Goal: Communication & Community: Answer question/provide support

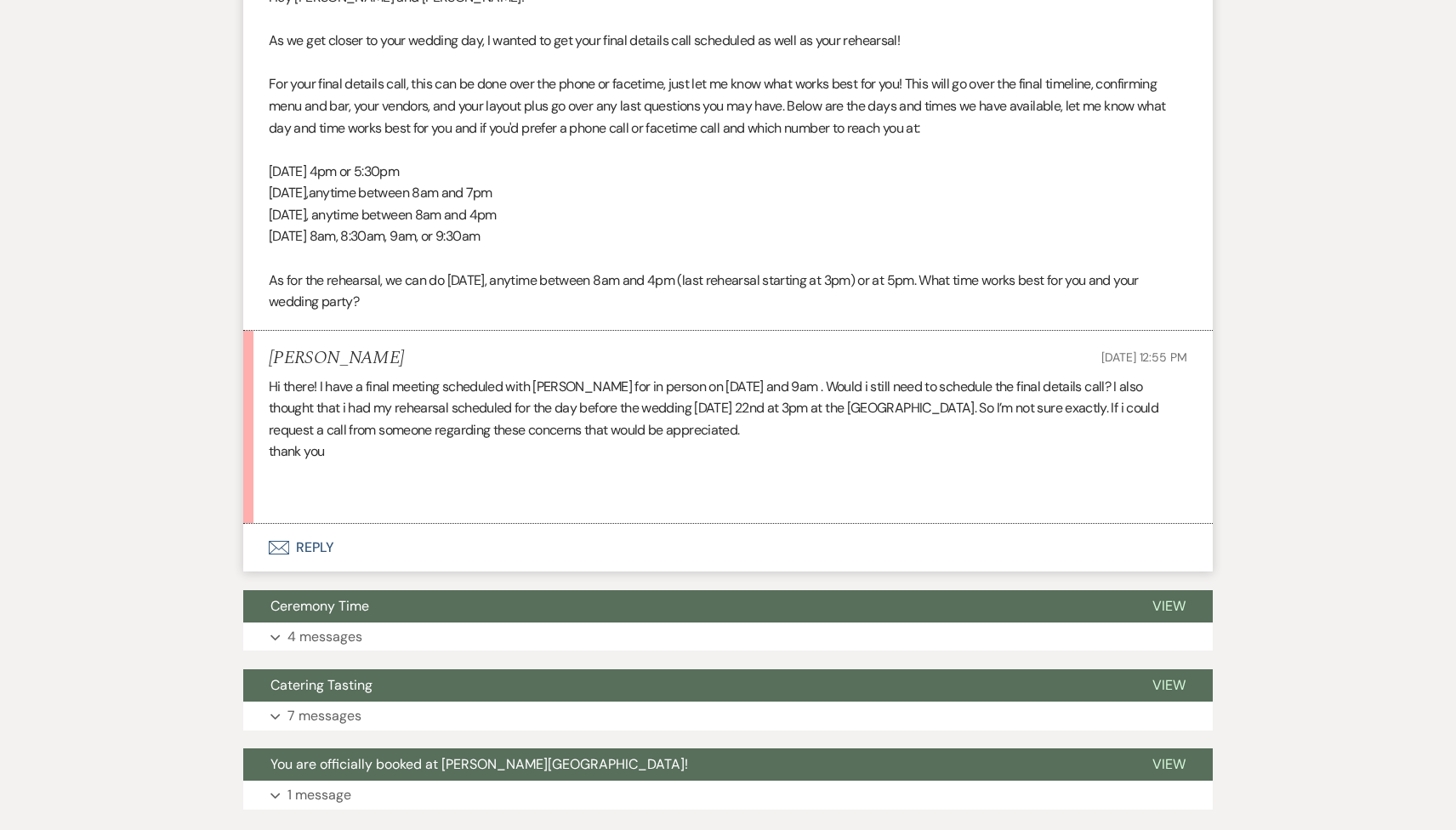
scroll to position [591, 0]
click at [401, 555] on button "Envelope Reply" at bounding box center [728, 547] width 970 height 47
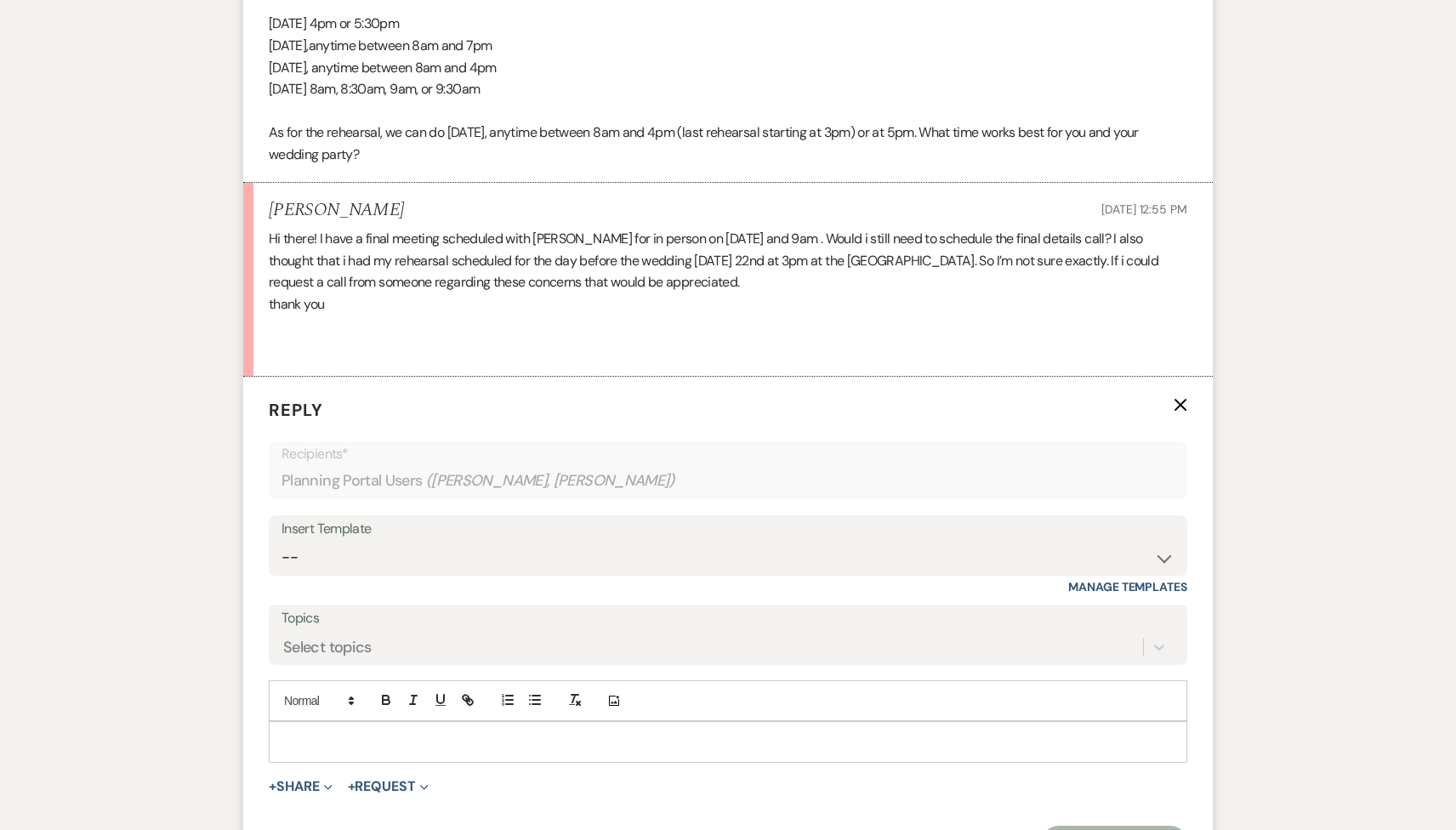
scroll to position [766, 0]
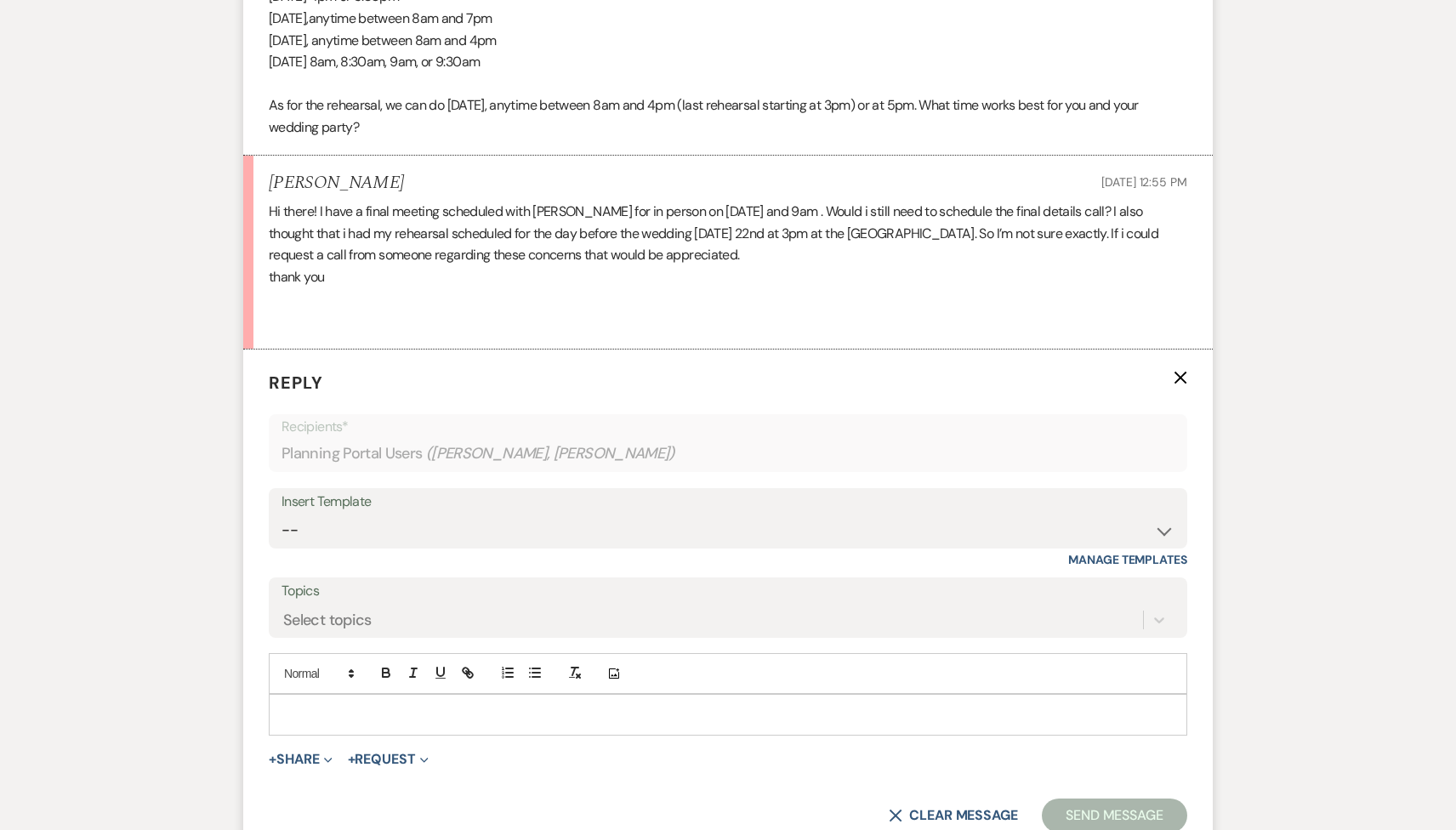
click at [364, 726] on div at bounding box center [728, 714] width 917 height 39
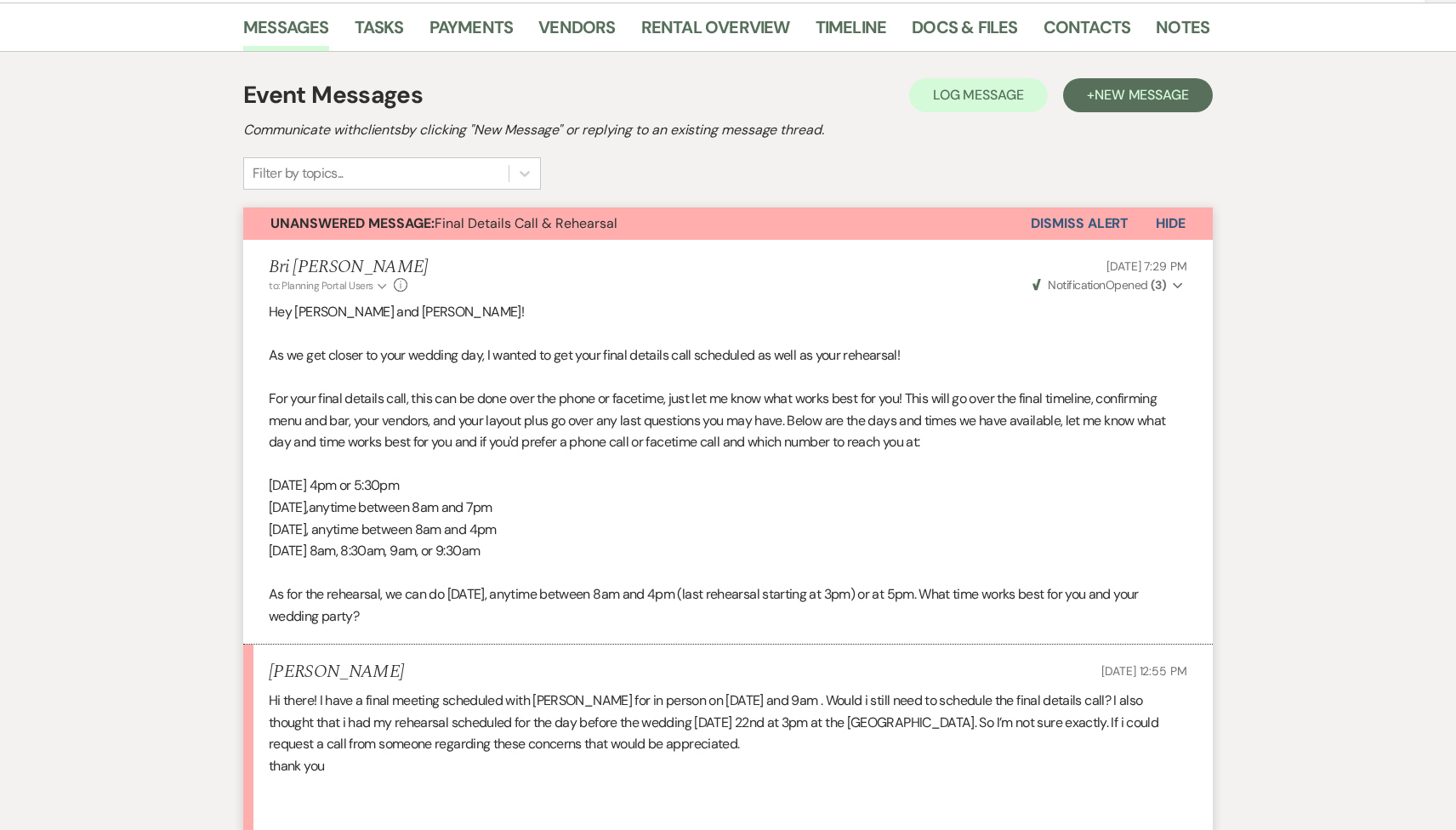
scroll to position [0, 0]
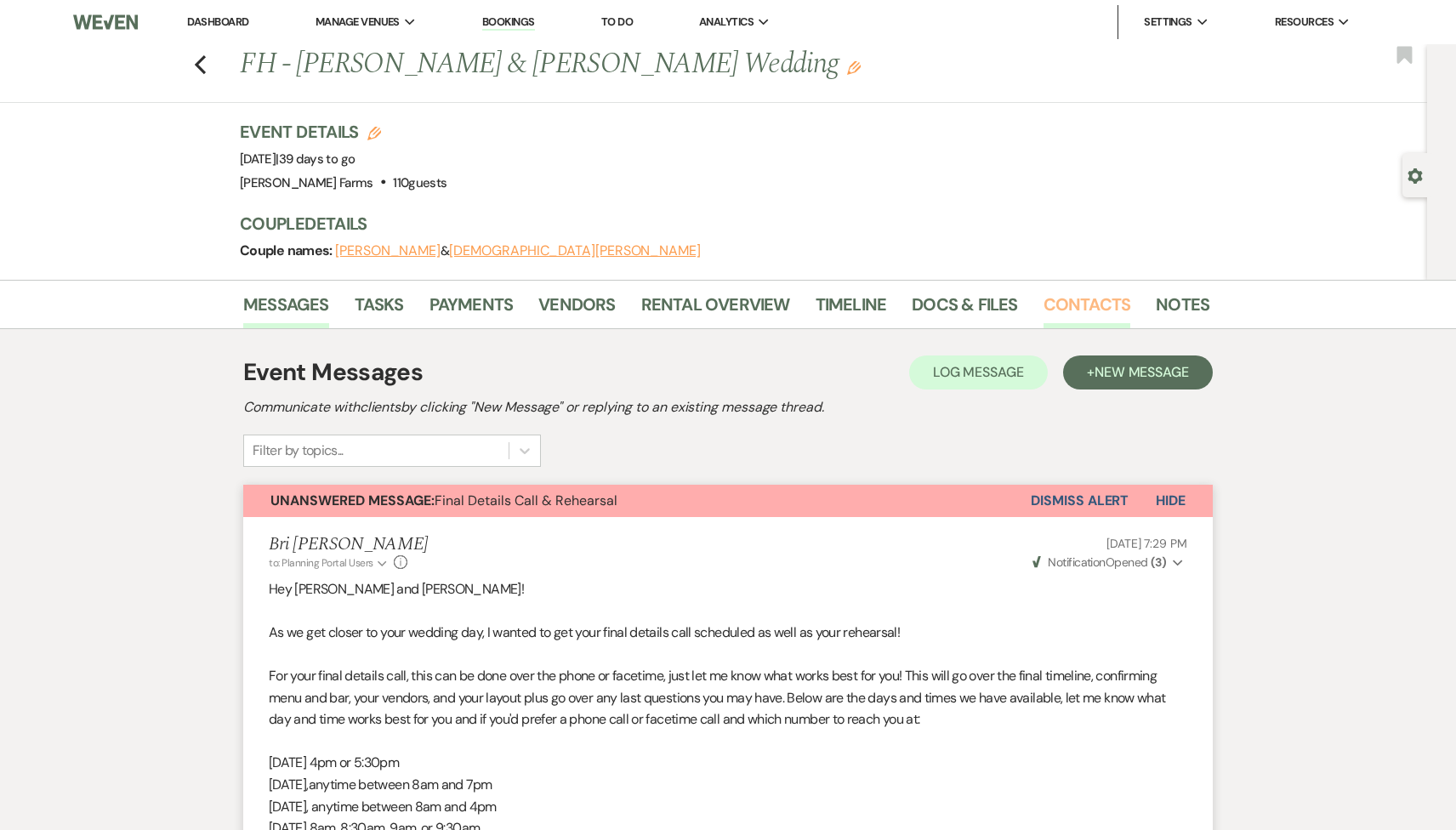
click at [1064, 306] on link "Contacts" at bounding box center [1087, 309] width 88 height 38
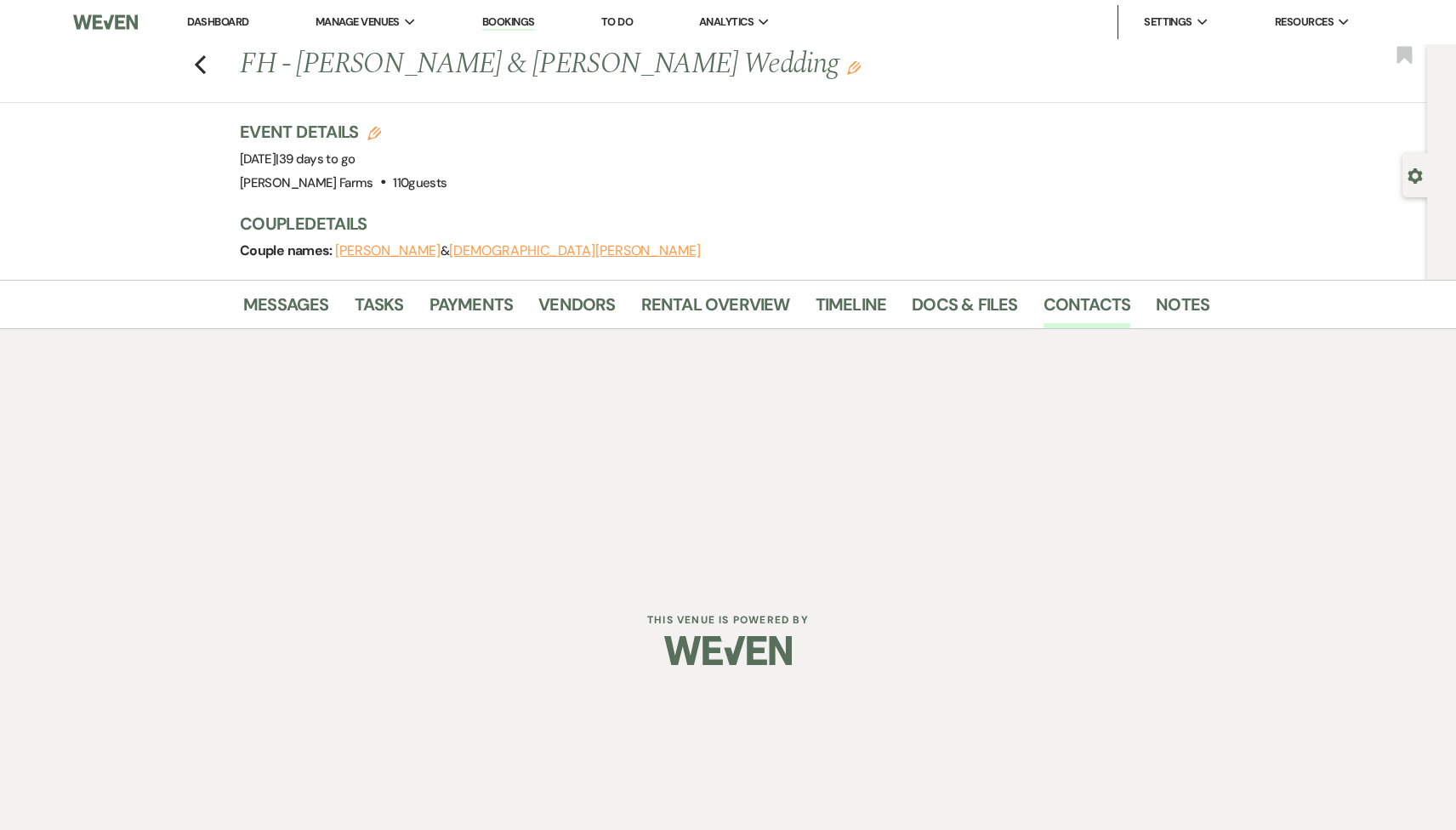
click at [1412, 164] on div "Gear Settings" at bounding box center [1418, 175] width 32 height 44
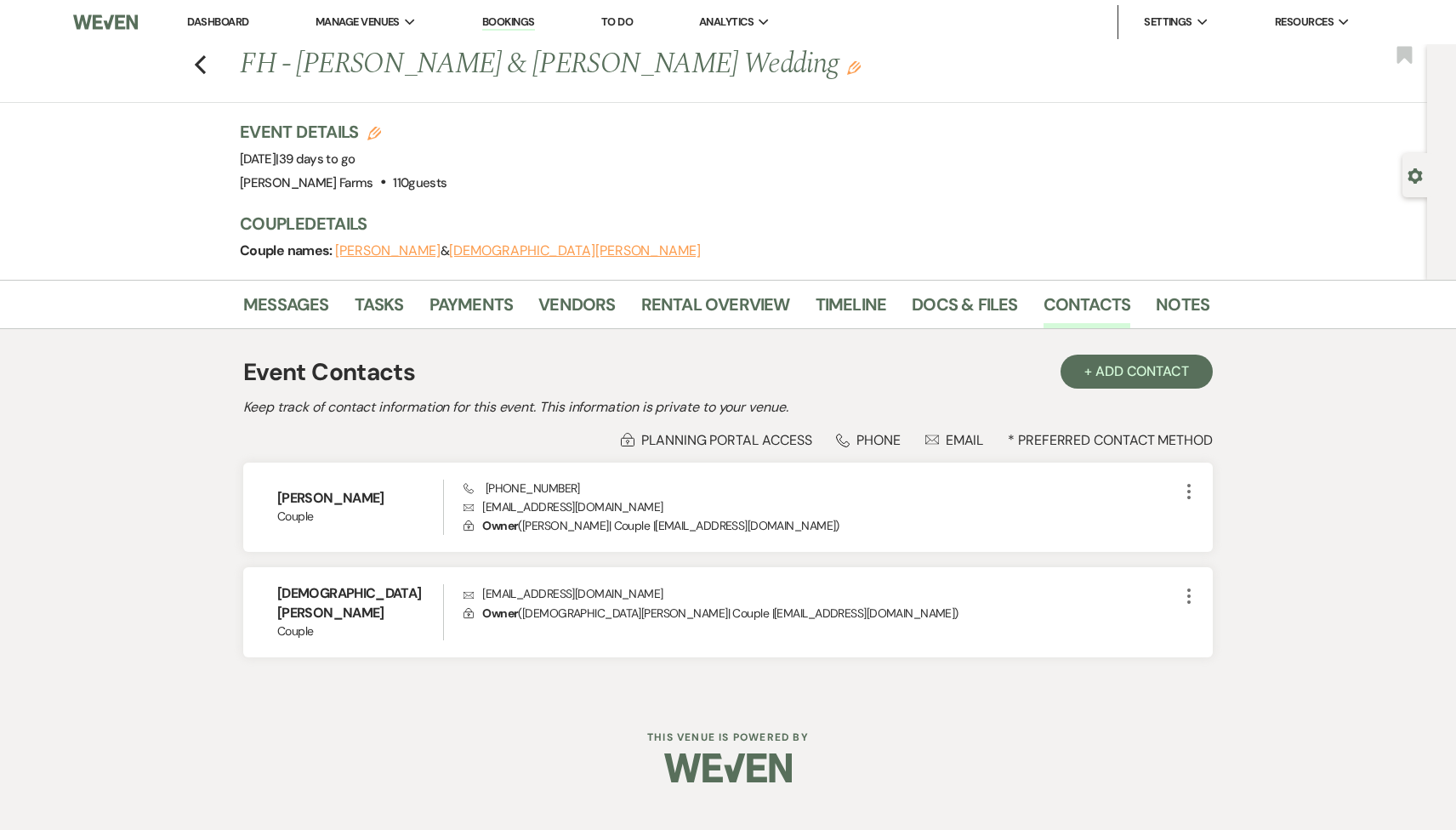
click at [1415, 186] on div "Gear Settings" at bounding box center [1418, 175] width 32 height 44
click at [1416, 173] on icon "Gear" at bounding box center [1415, 176] width 15 height 15
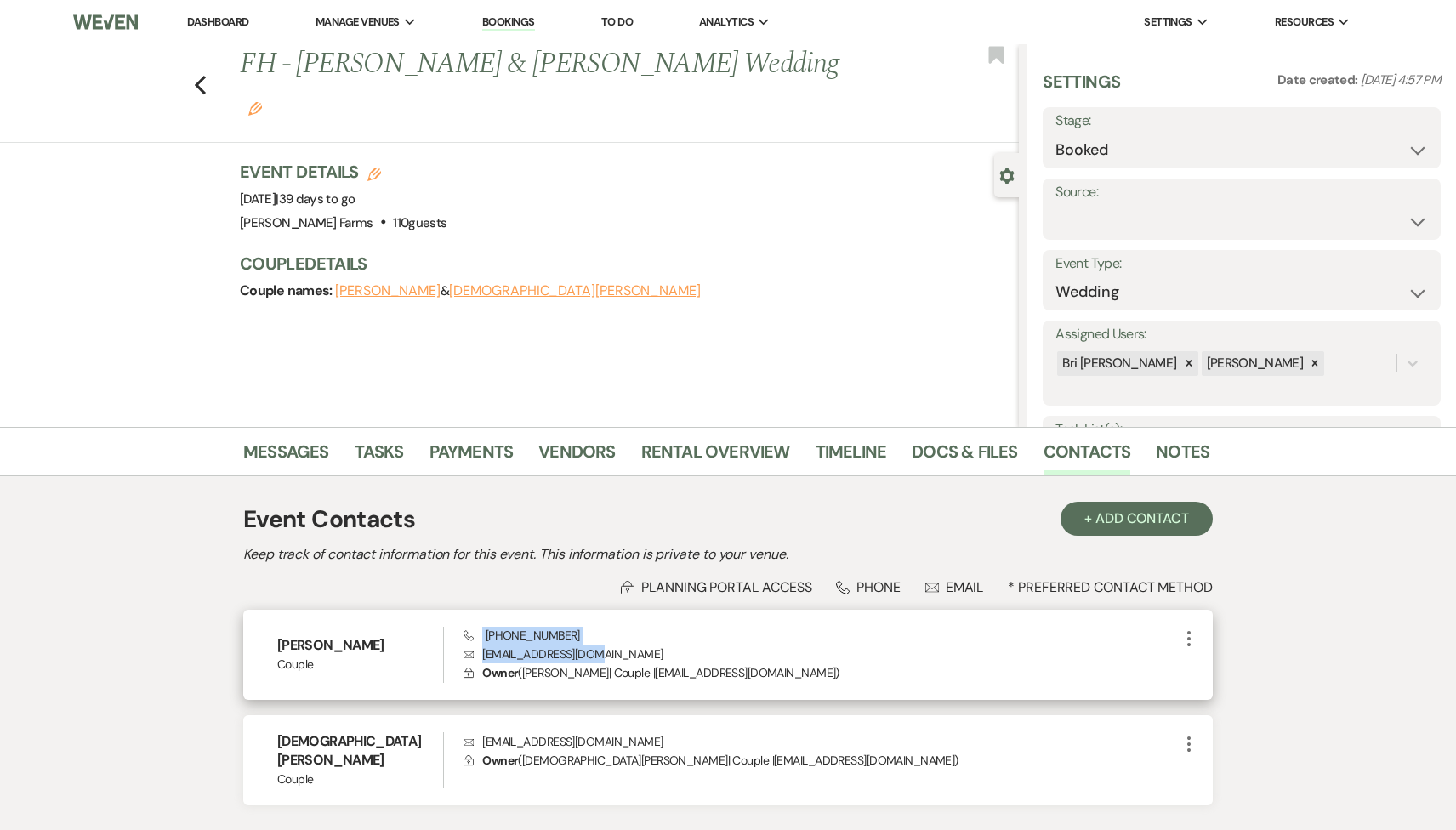
drag, startPoint x: 603, startPoint y: 659, endPoint x: 456, endPoint y: 658, distance: 147.0
click at [456, 658] on div "Mikayla Albers Couple Phone (208) 410-3703 Envelope mikalbers@gmail.com Lock Ow…" at bounding box center [728, 654] width 970 height 90
click at [597, 648] on p "Envelope mikalbers@gmail.com" at bounding box center [821, 653] width 715 height 18
drag, startPoint x: 597, startPoint y: 652, endPoint x: 473, endPoint y: 654, distance: 124.0
click at [473, 654] on p "Envelope mikalbers@gmail.com" at bounding box center [821, 653] width 715 height 18
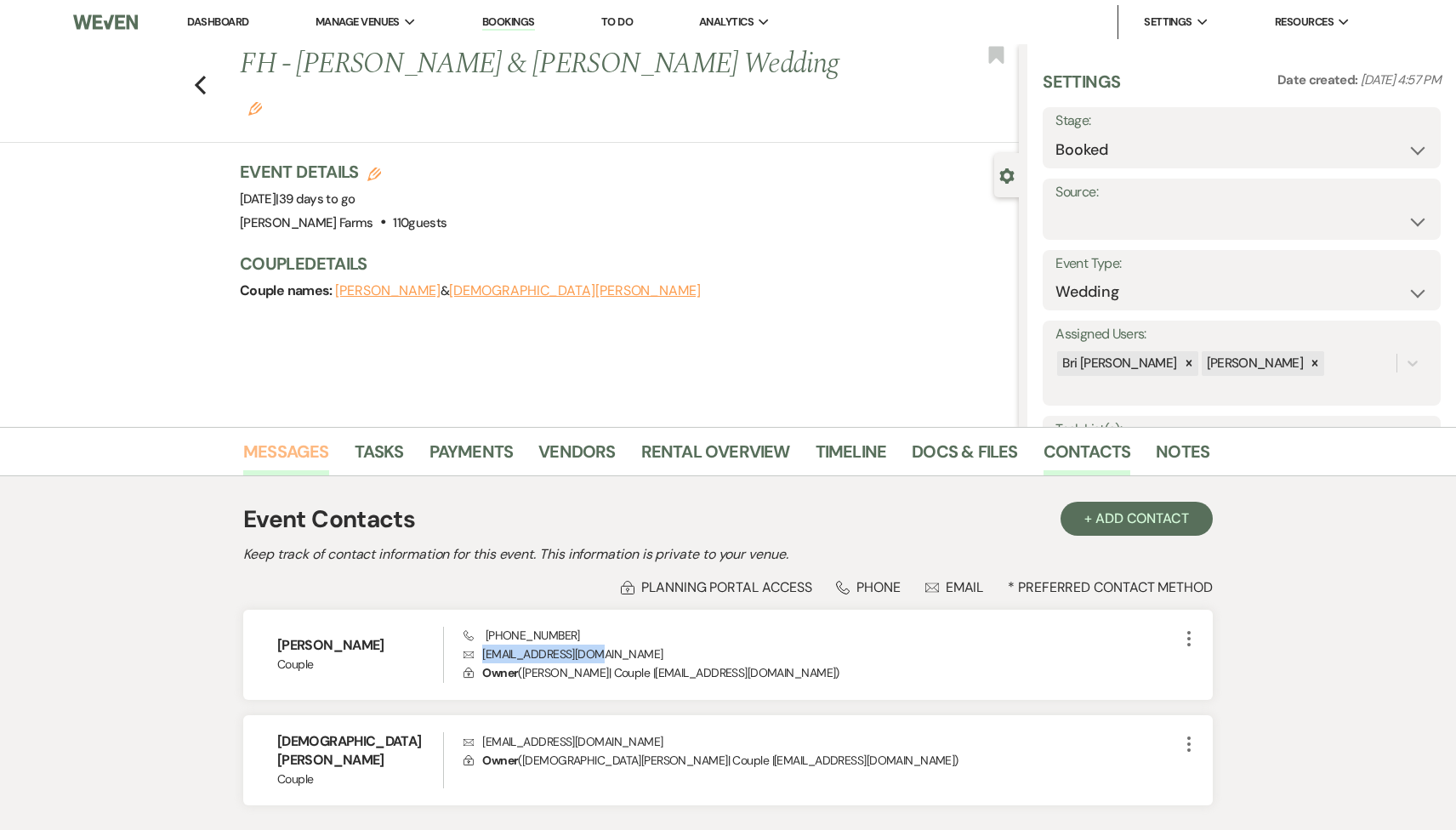
copy p "mikalbers@gmail.com"
click at [306, 449] on link "Messages" at bounding box center [286, 456] width 86 height 38
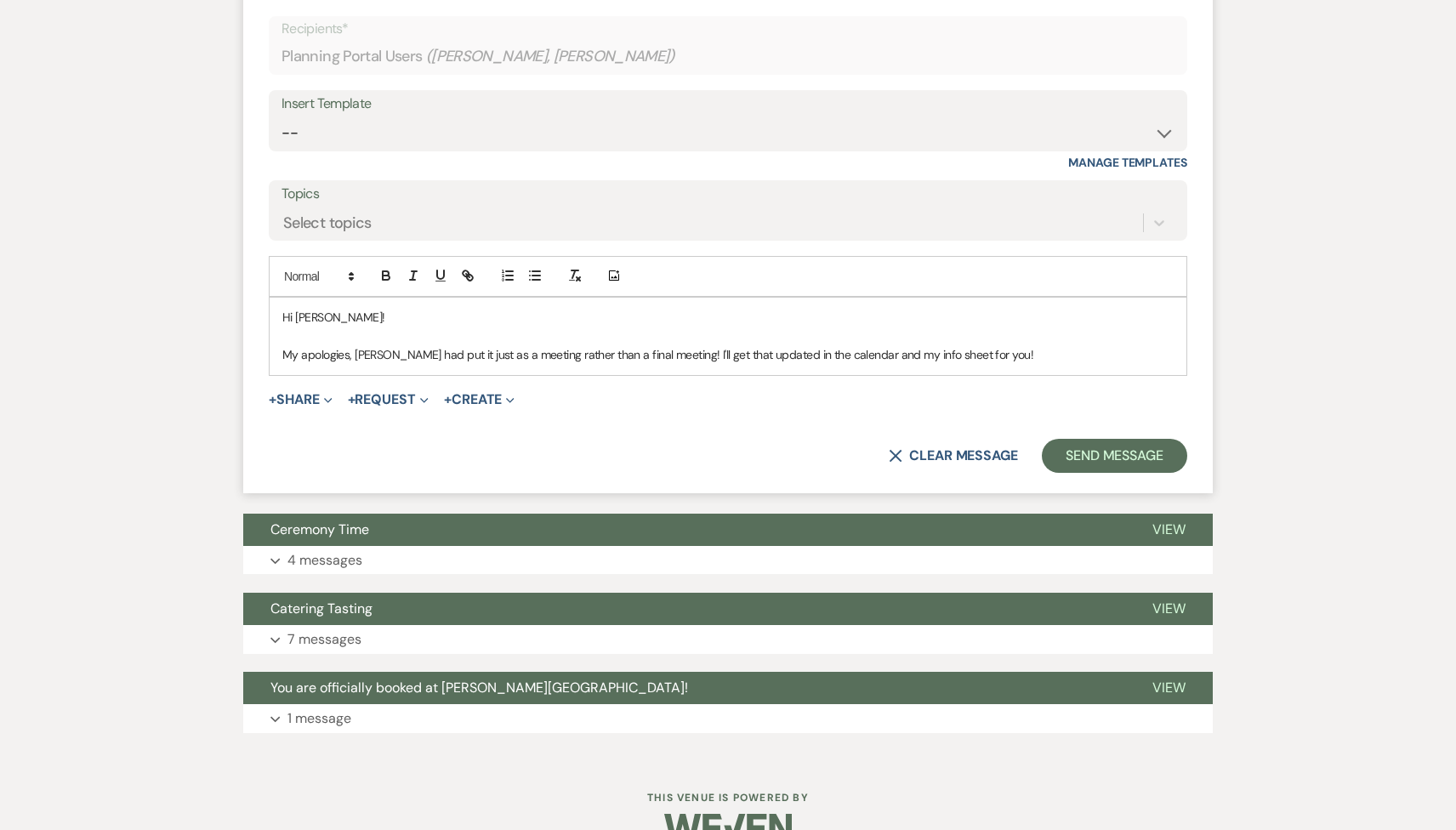
scroll to position [1348, 0]
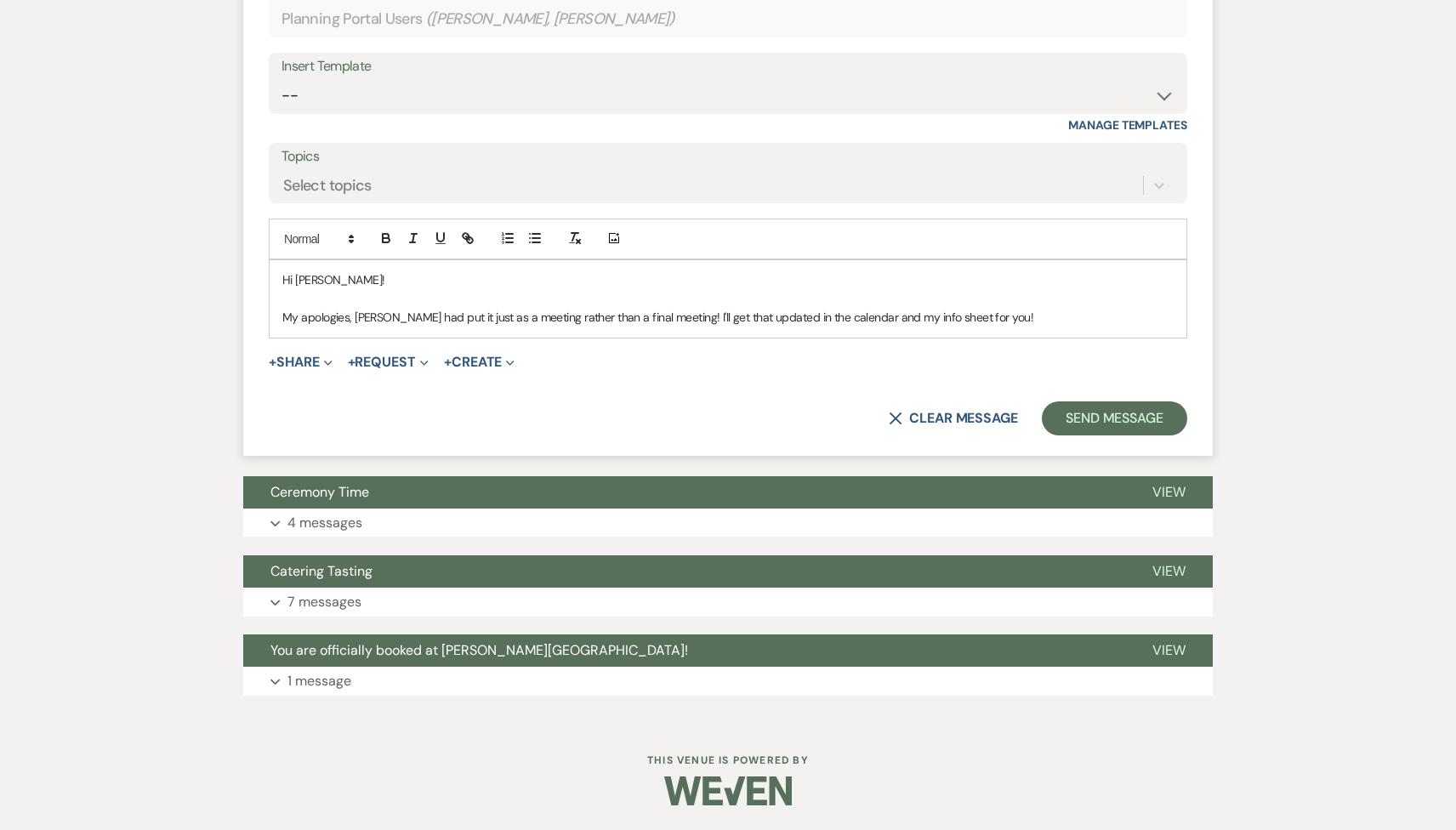
click at [1024, 307] on p "My apologies, Savannah had put it just as a meeting rather than a final meeting…" at bounding box center [728, 316] width 891 height 18
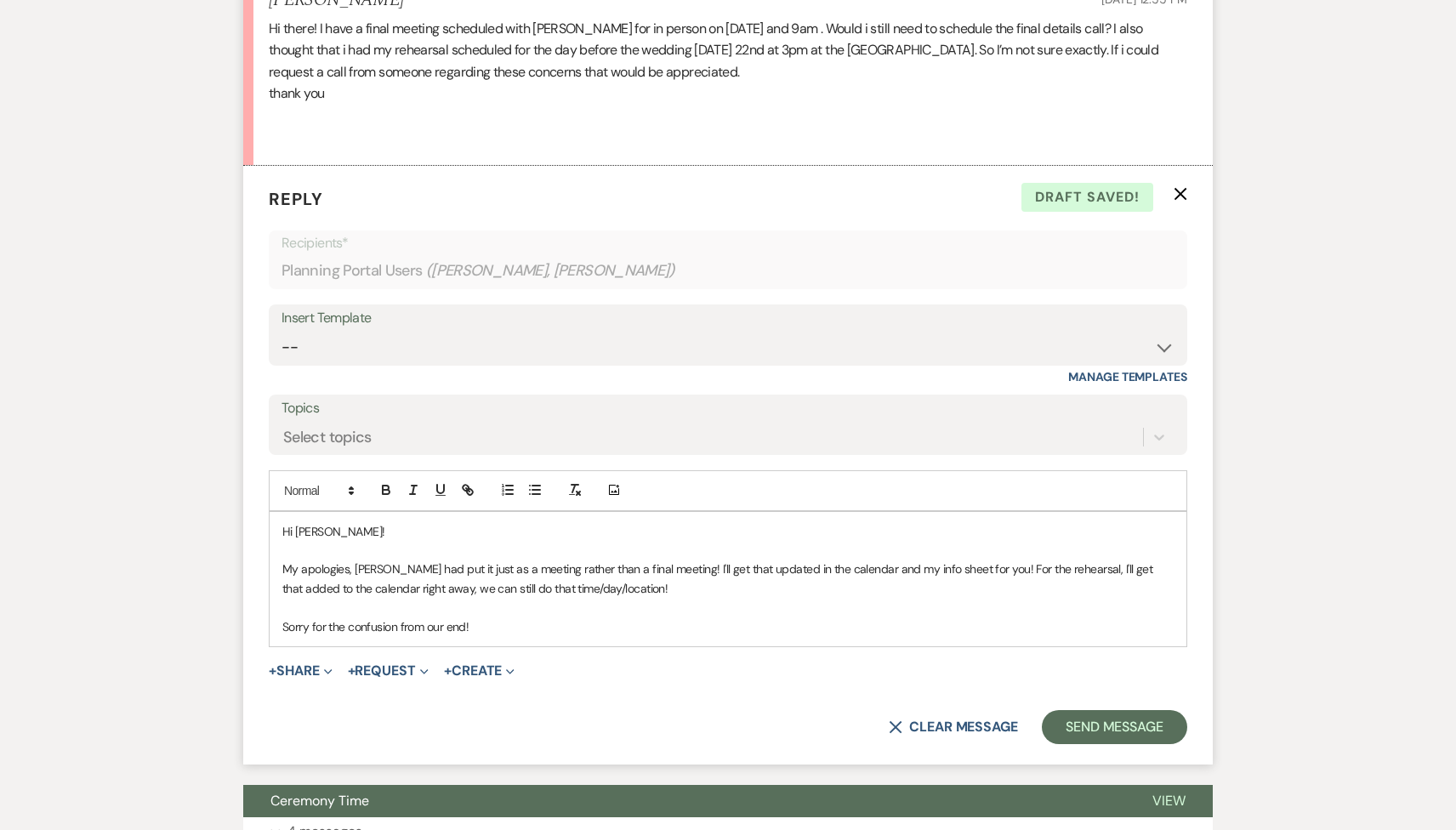
scroll to position [1122, 0]
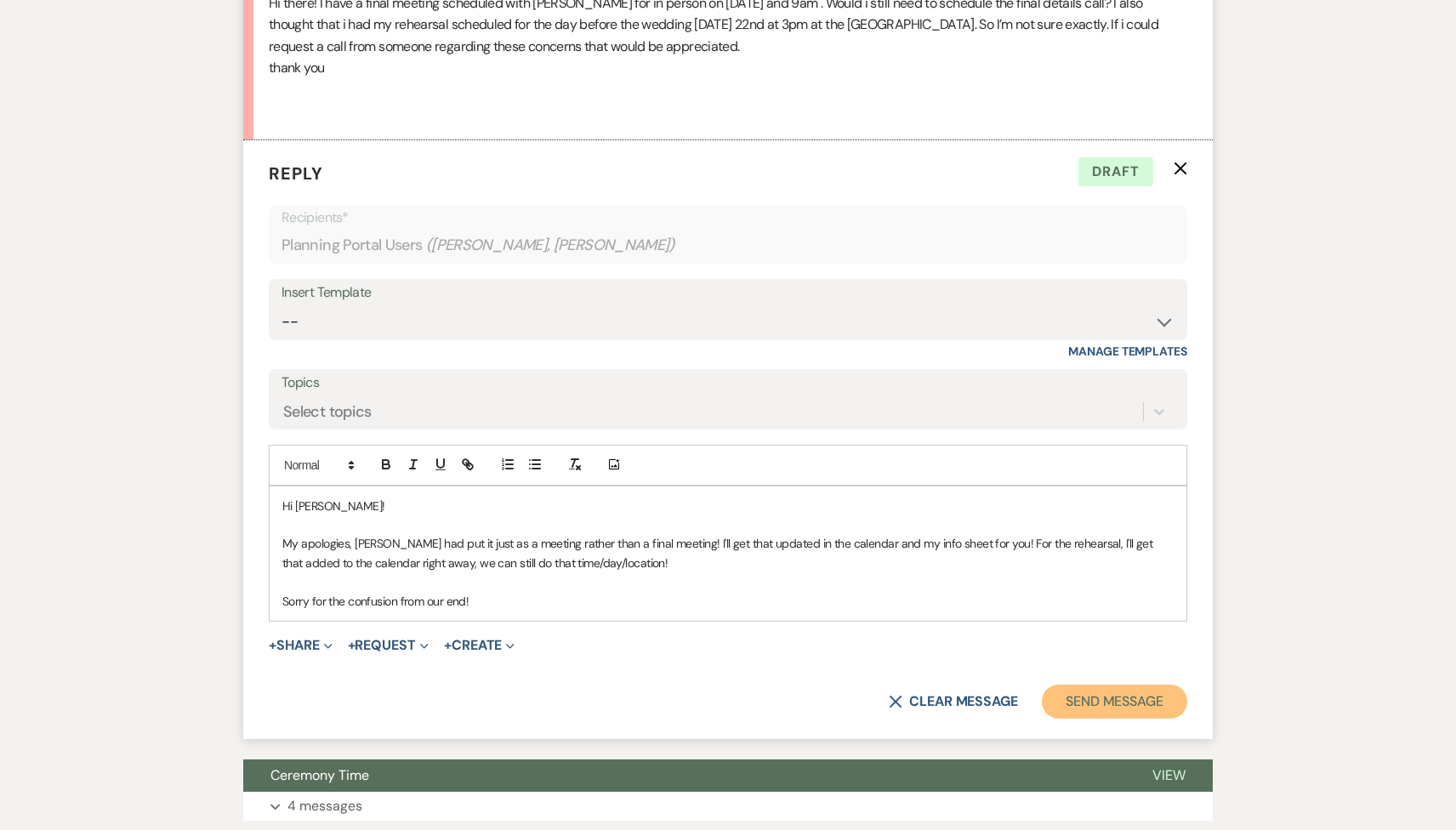
click at [1065, 693] on button "Send Message" at bounding box center [1115, 701] width 145 height 34
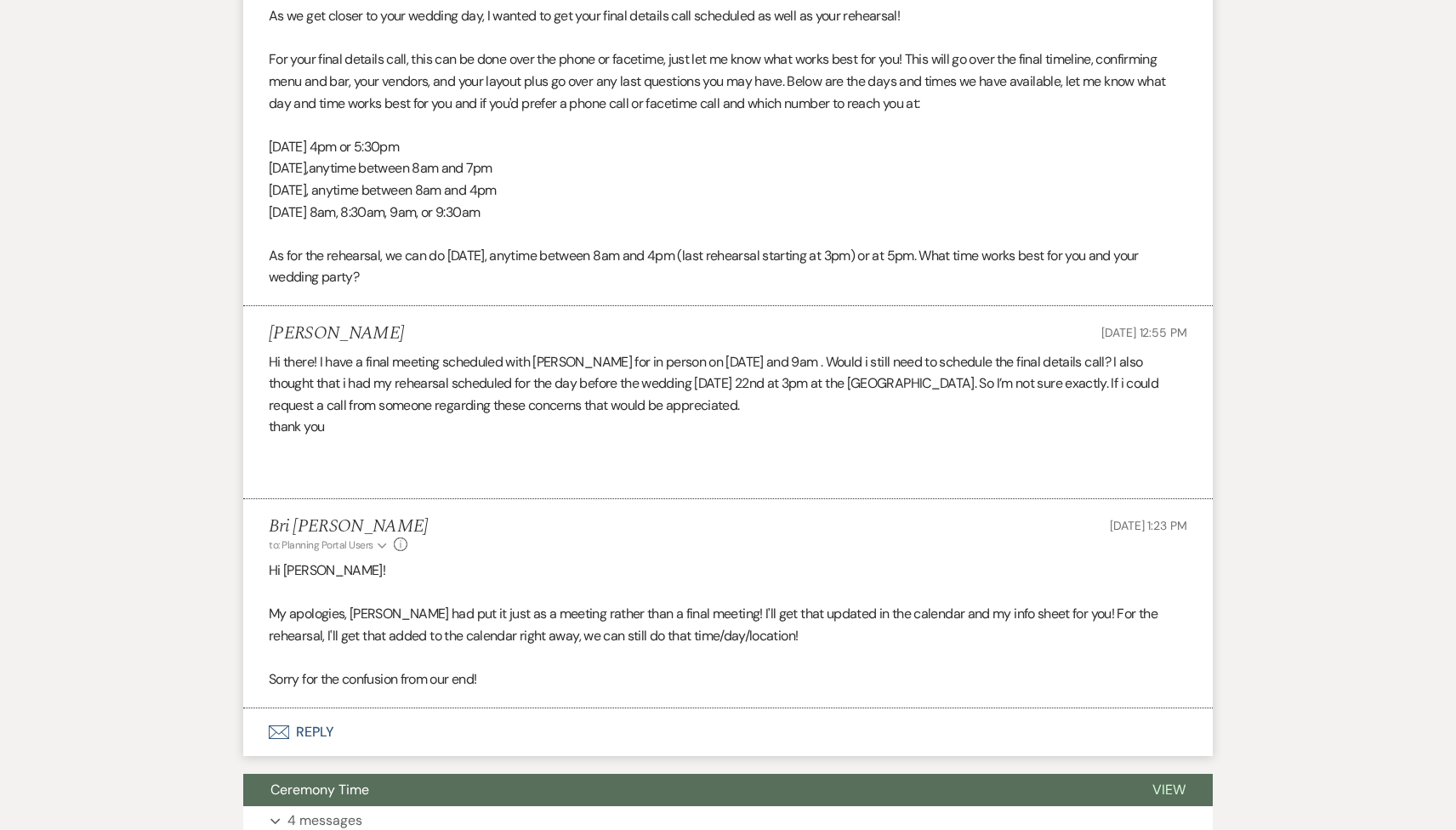
scroll to position [0, 0]
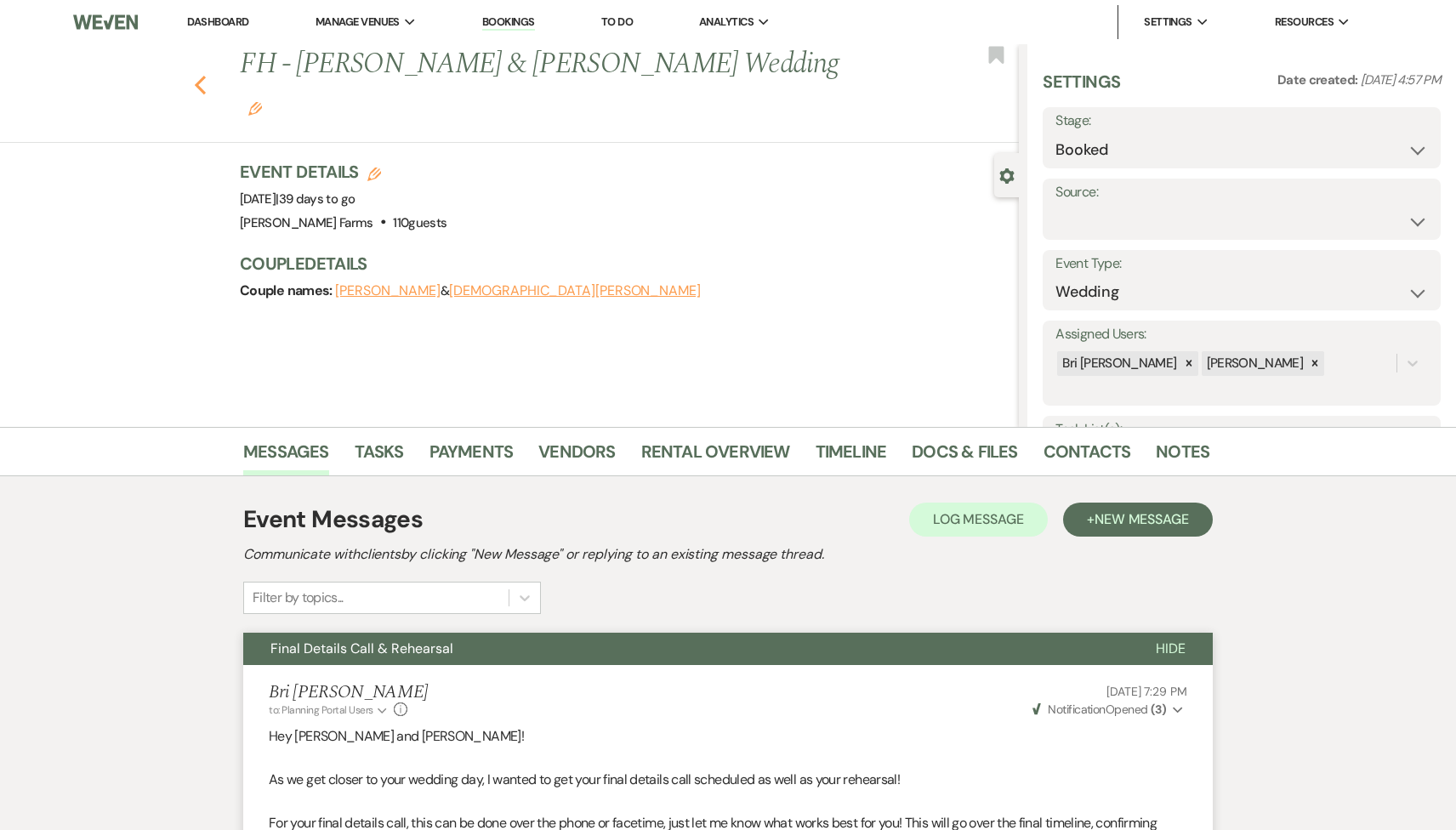
click at [198, 74] on icon "Previous" at bounding box center [200, 84] width 13 height 20
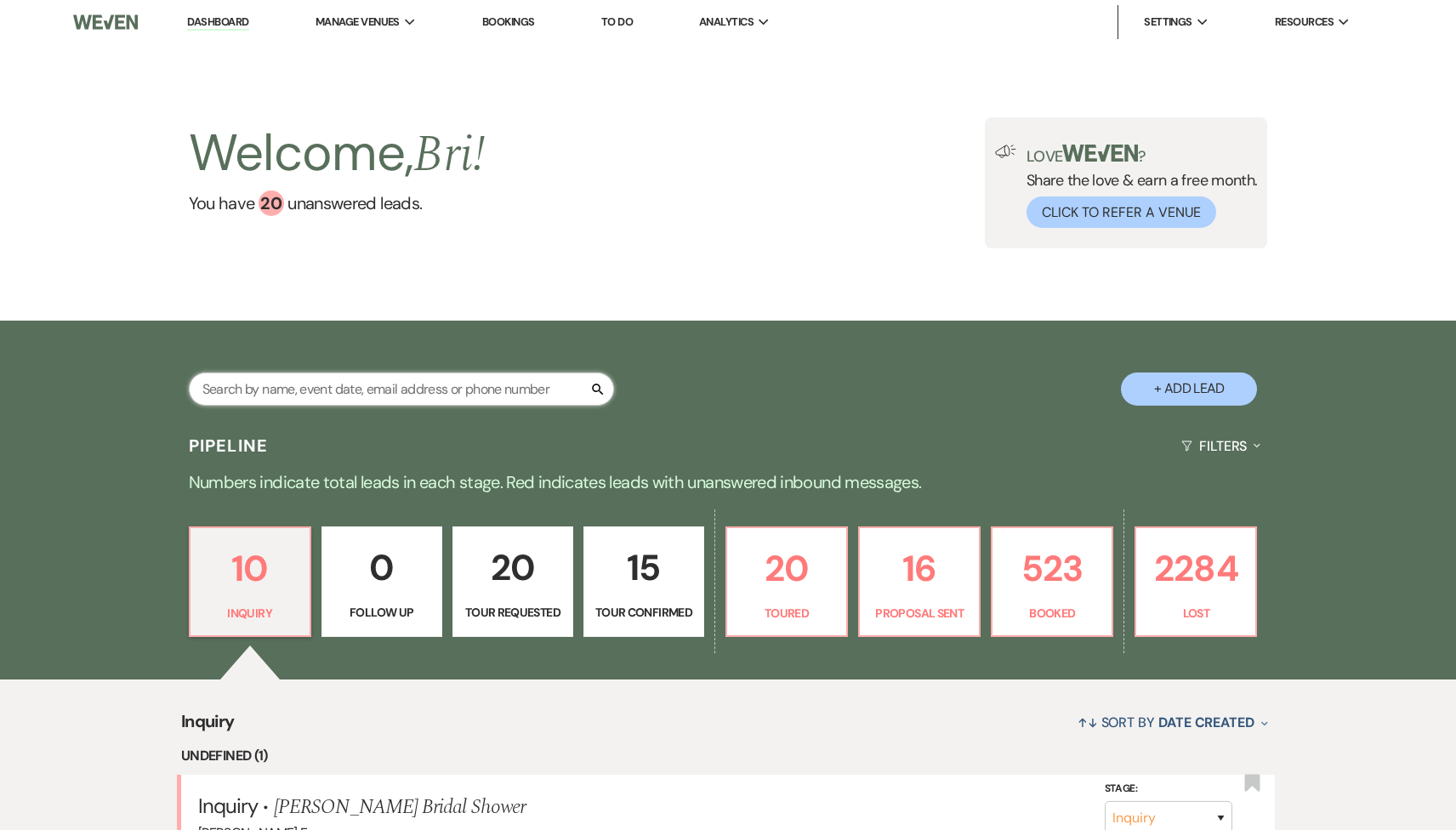
click at [285, 388] on input "text" at bounding box center [401, 388] width 425 height 33
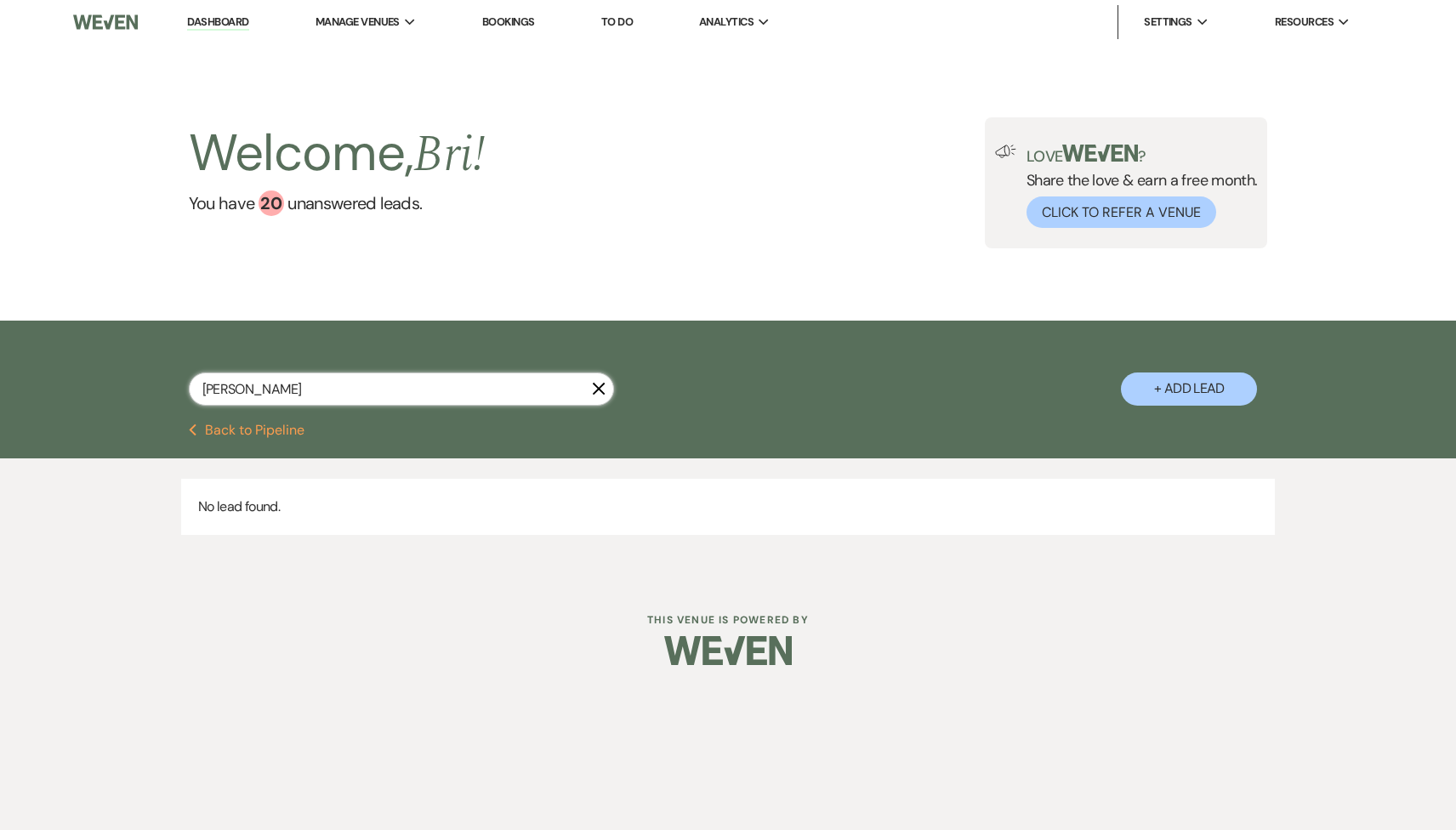
type input "maddox"
select select "8"
select select "5"
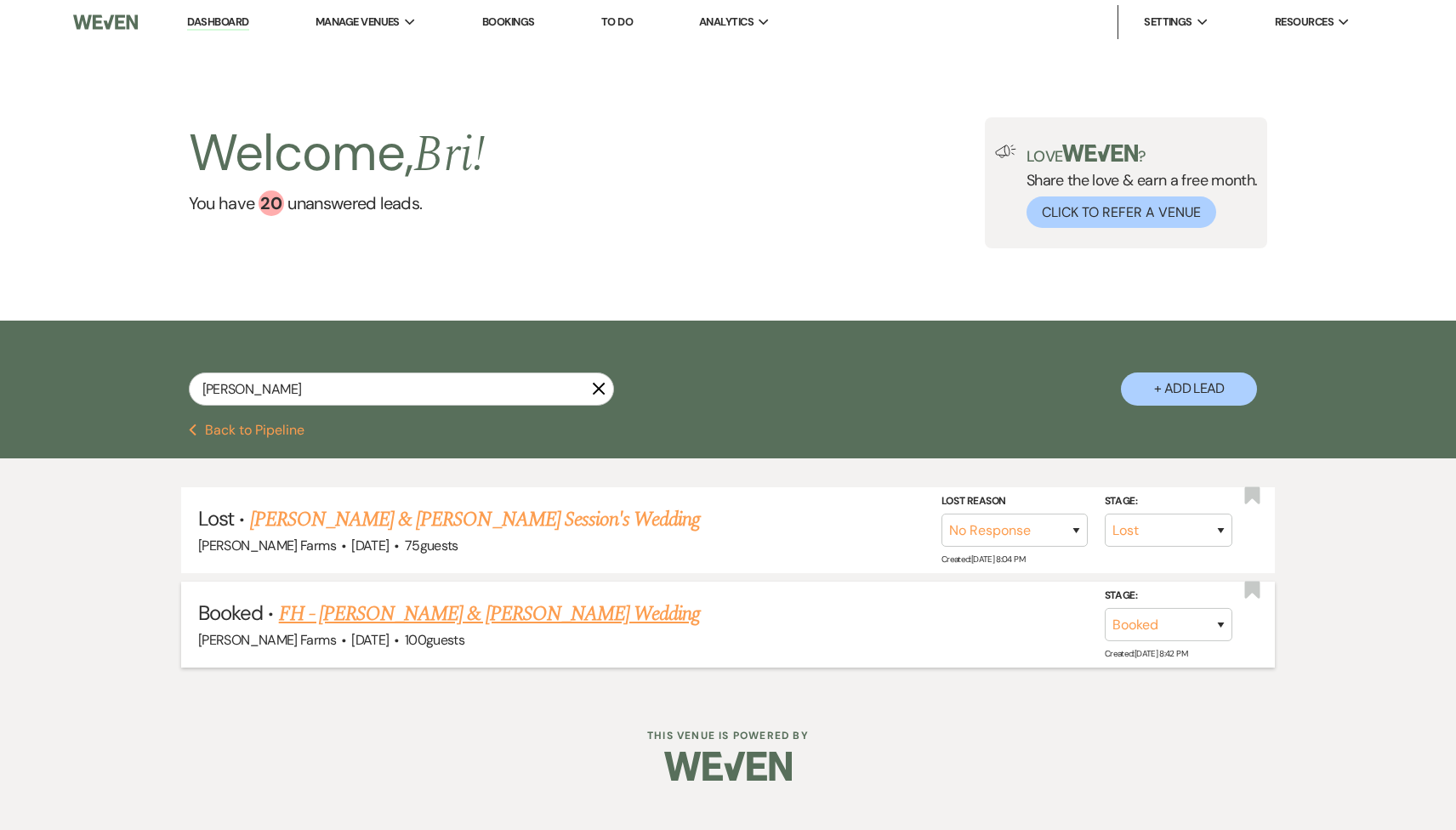
click at [419, 615] on link "FH - Nick Maddox & Emily Martorana's Wedding" at bounding box center [490, 614] width 422 height 31
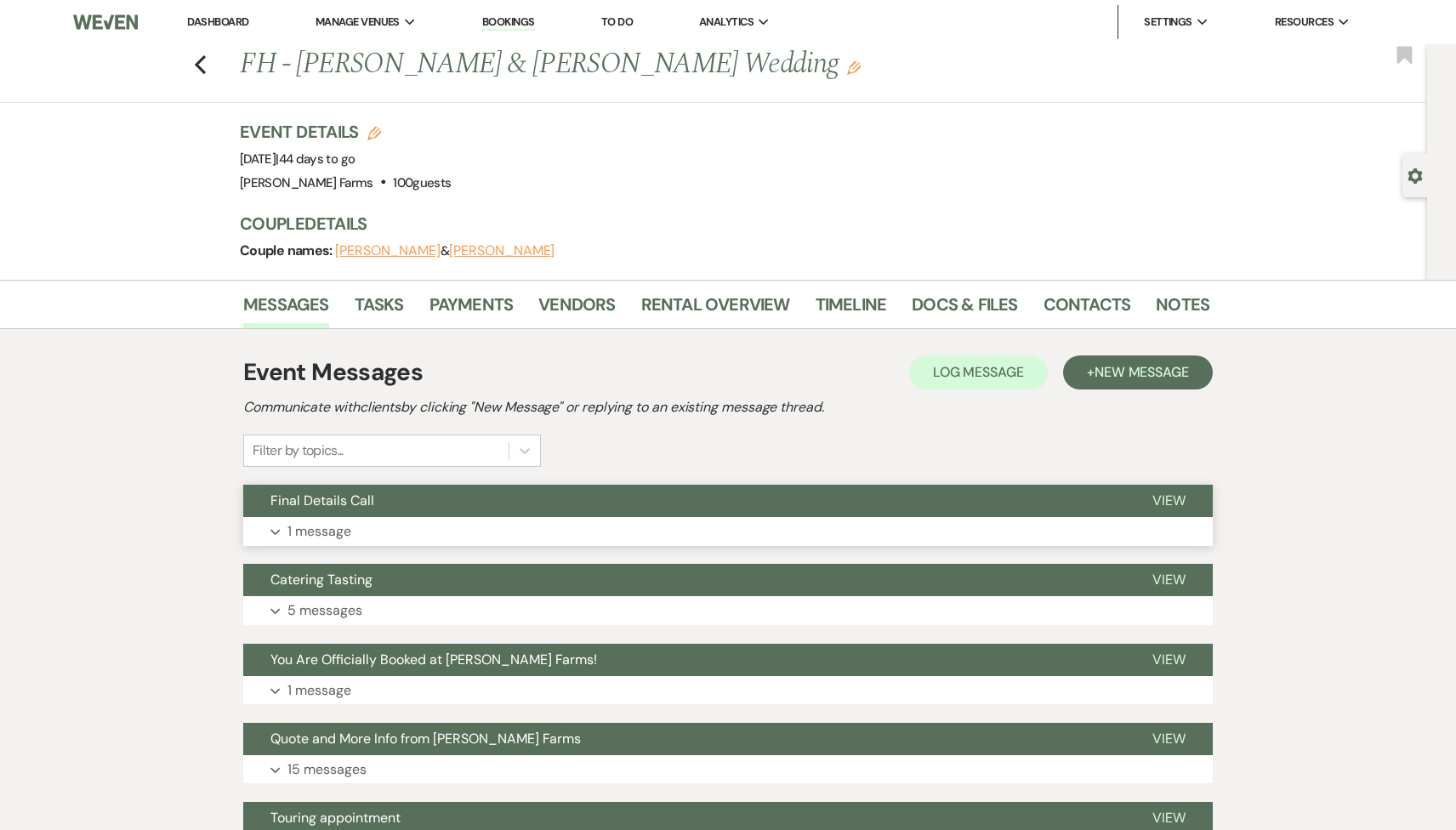
click at [399, 512] on button "Final Details Call" at bounding box center [684, 500] width 882 height 32
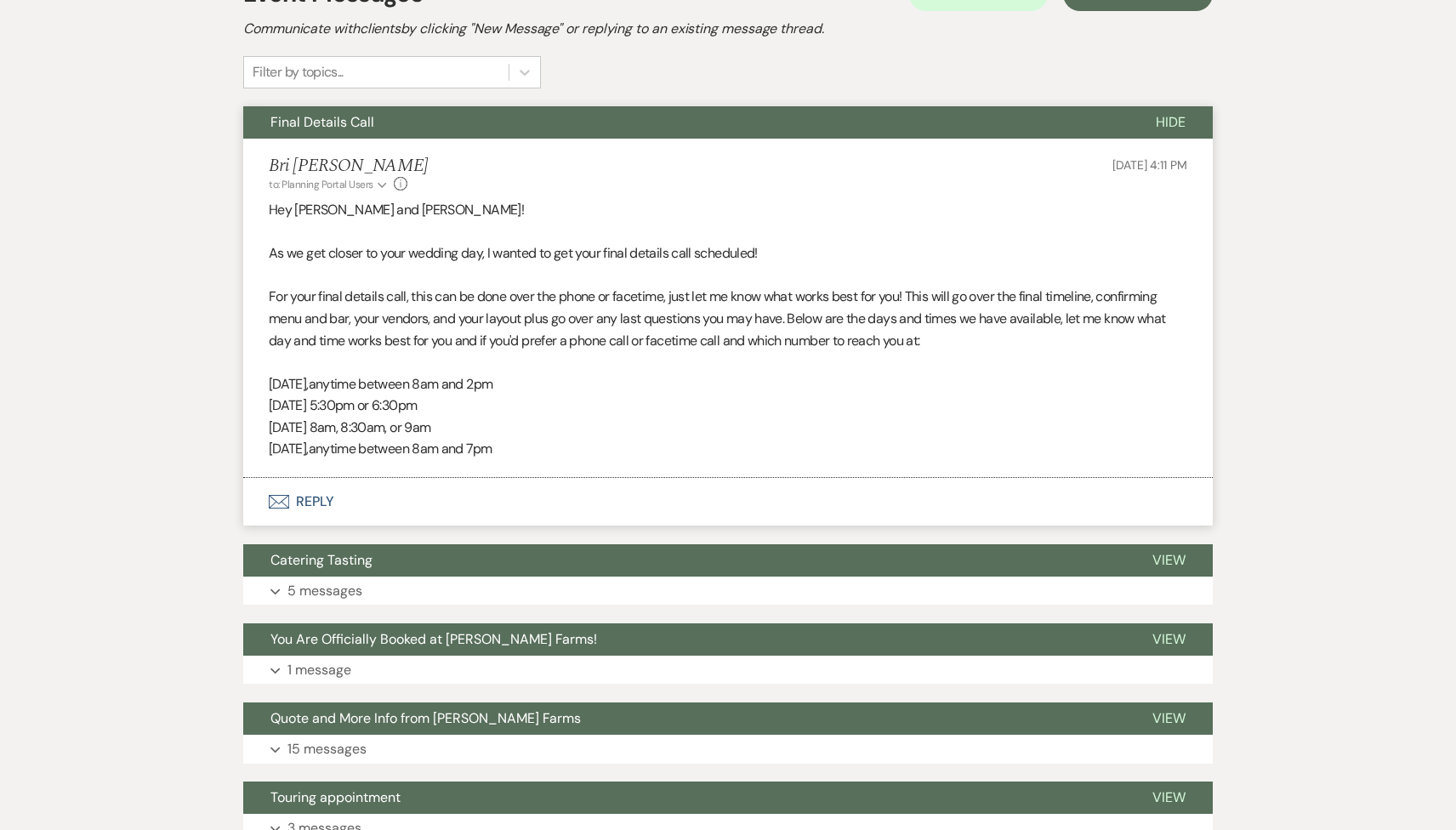
scroll to position [451, 0]
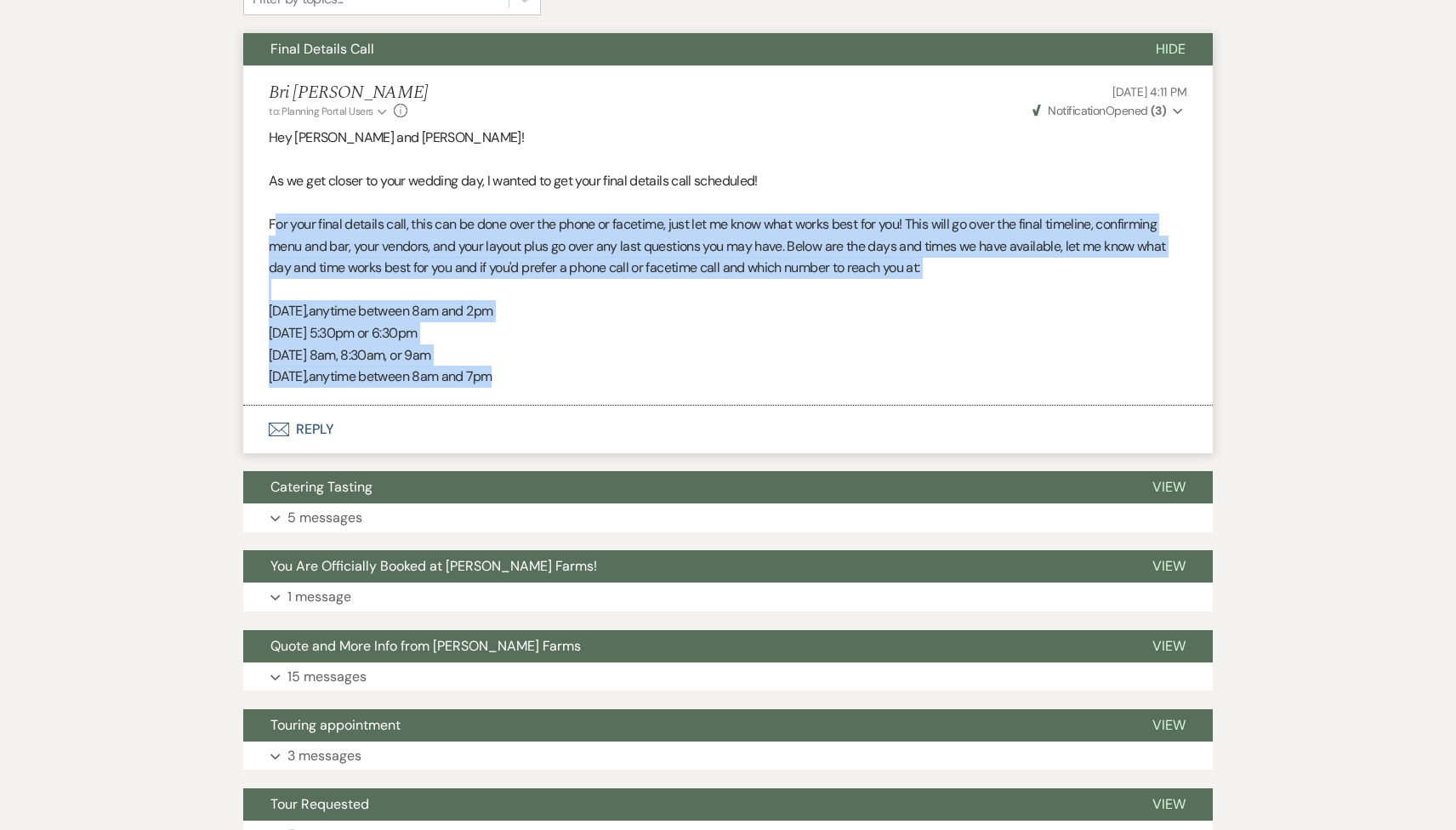
drag, startPoint x: 626, startPoint y: 376, endPoint x: 272, endPoint y: 230, distance: 382.9
click at [273, 230] on div "Hey Nick and Emily! As we get closer to your wedding day, I wanted to get your …" at bounding box center [728, 257] width 918 height 261
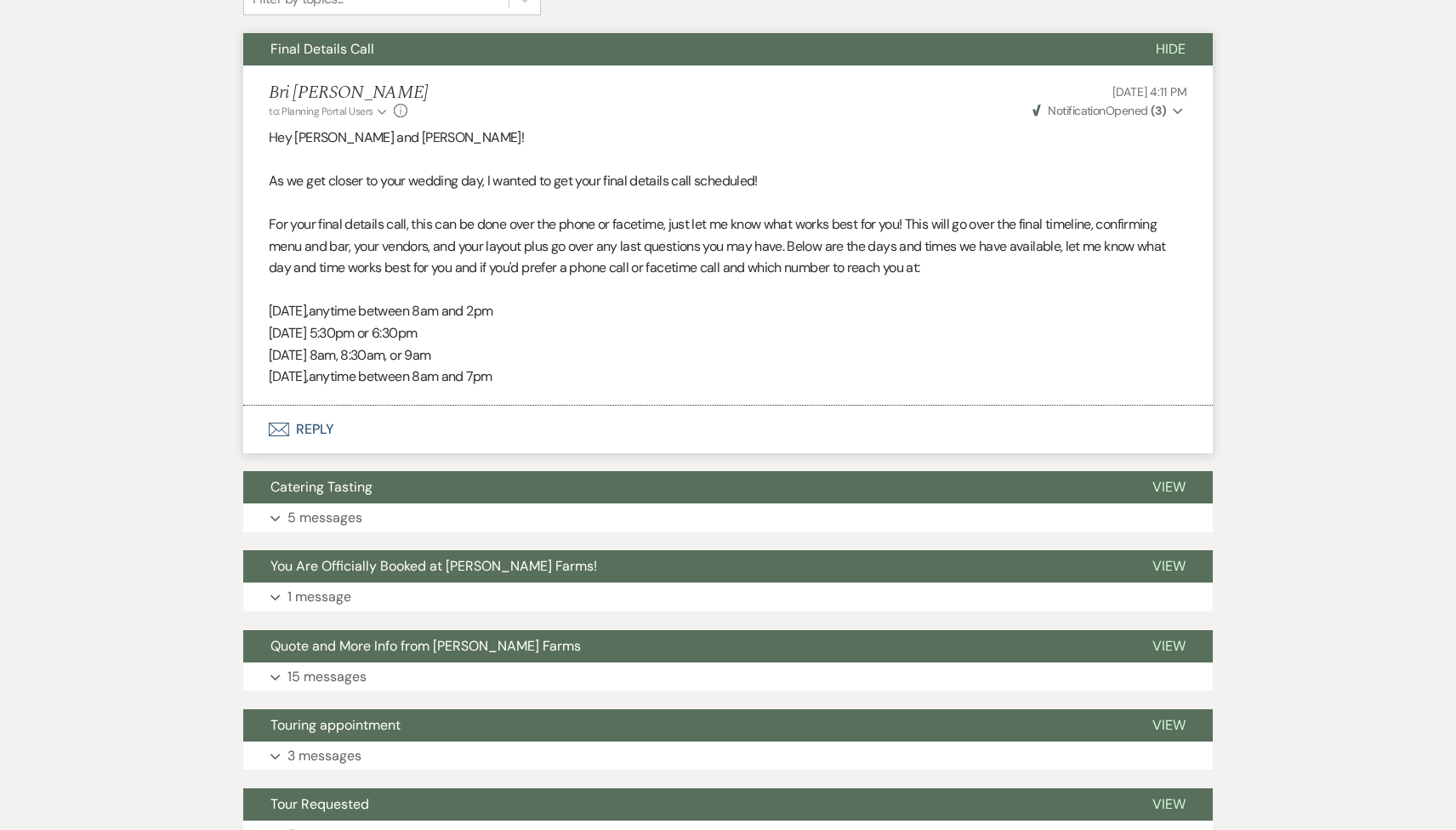
drag, startPoint x: 272, startPoint y: 230, endPoint x: 630, endPoint y: 390, distance: 392.1
click at [630, 390] on li "Bri Schnepf to: Planning Portal Users Expand Info Oct 13, 2025, 4:11 PM Weven C…" at bounding box center [728, 236] width 970 height 340
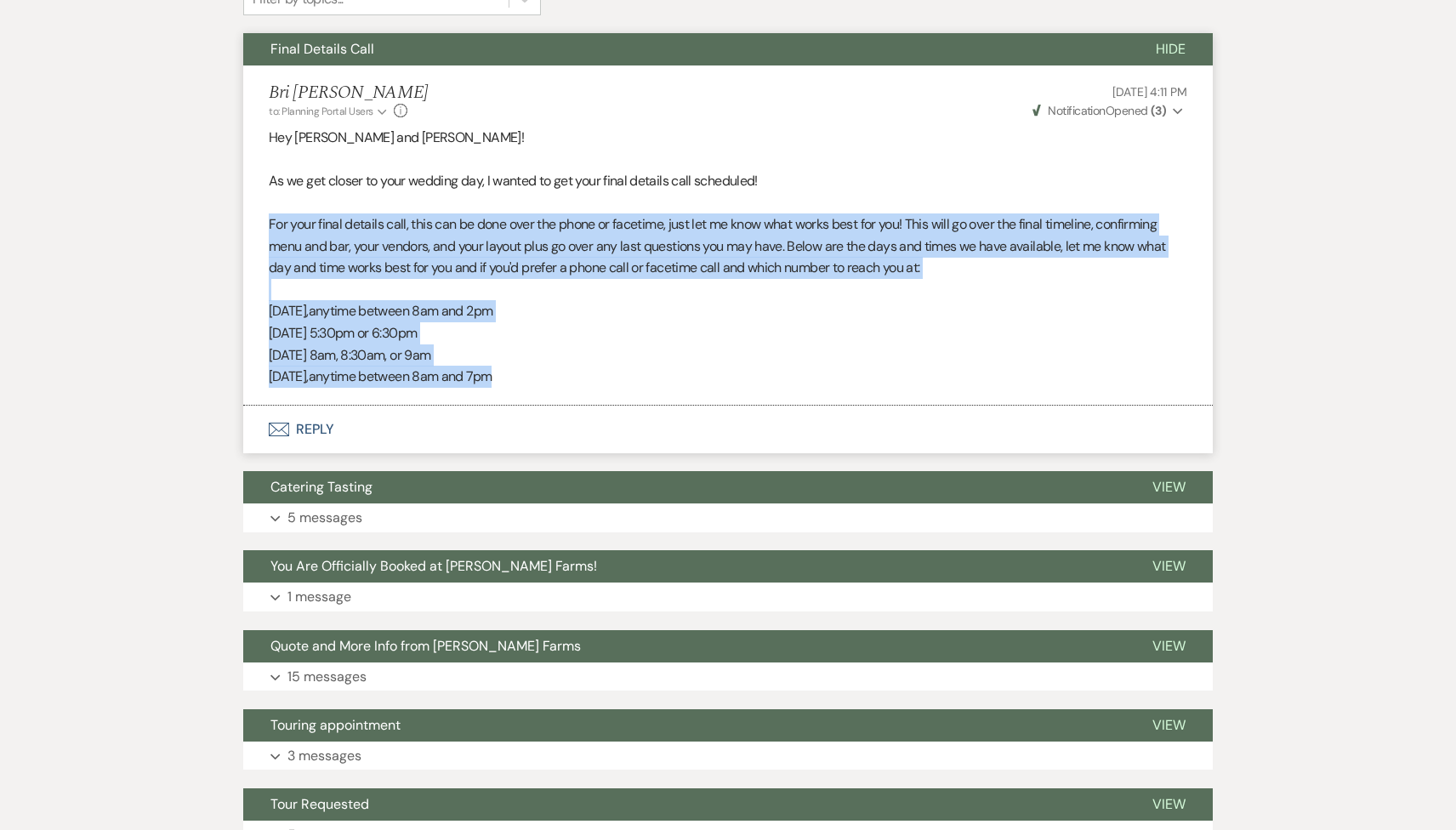
drag, startPoint x: 630, startPoint y: 390, endPoint x: 248, endPoint y: 215, distance: 420.2
click at [248, 215] on li "Bri Schnepf to: Planning Portal Users Expand Info Oct 13, 2025, 4:11 PM Weven C…" at bounding box center [728, 236] width 970 height 340
copy div "For your final details call, this can be done over the phone or facetime, just …"
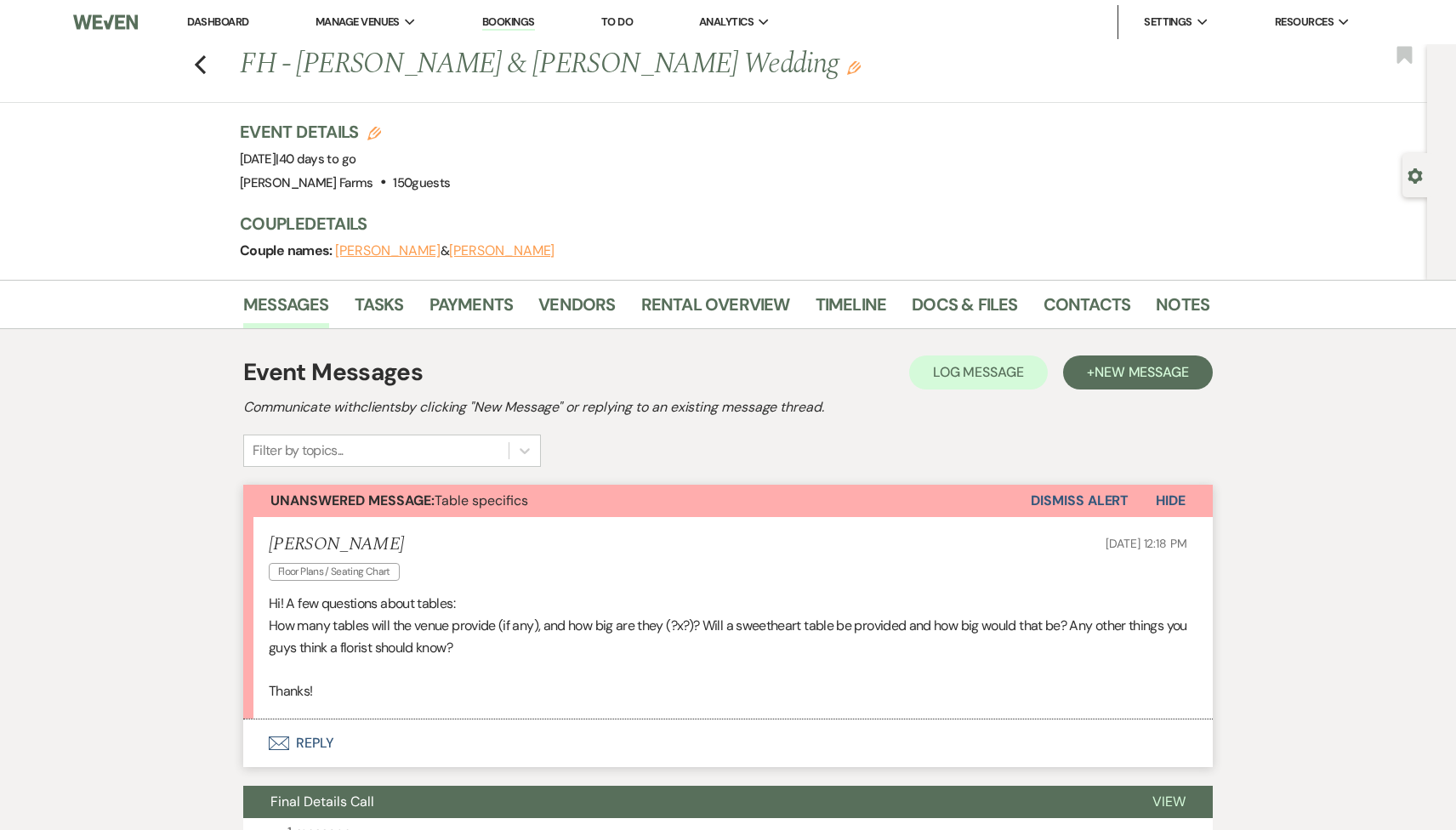
click at [1412, 170] on icon "Gear" at bounding box center [1415, 176] width 15 height 15
select select "5"
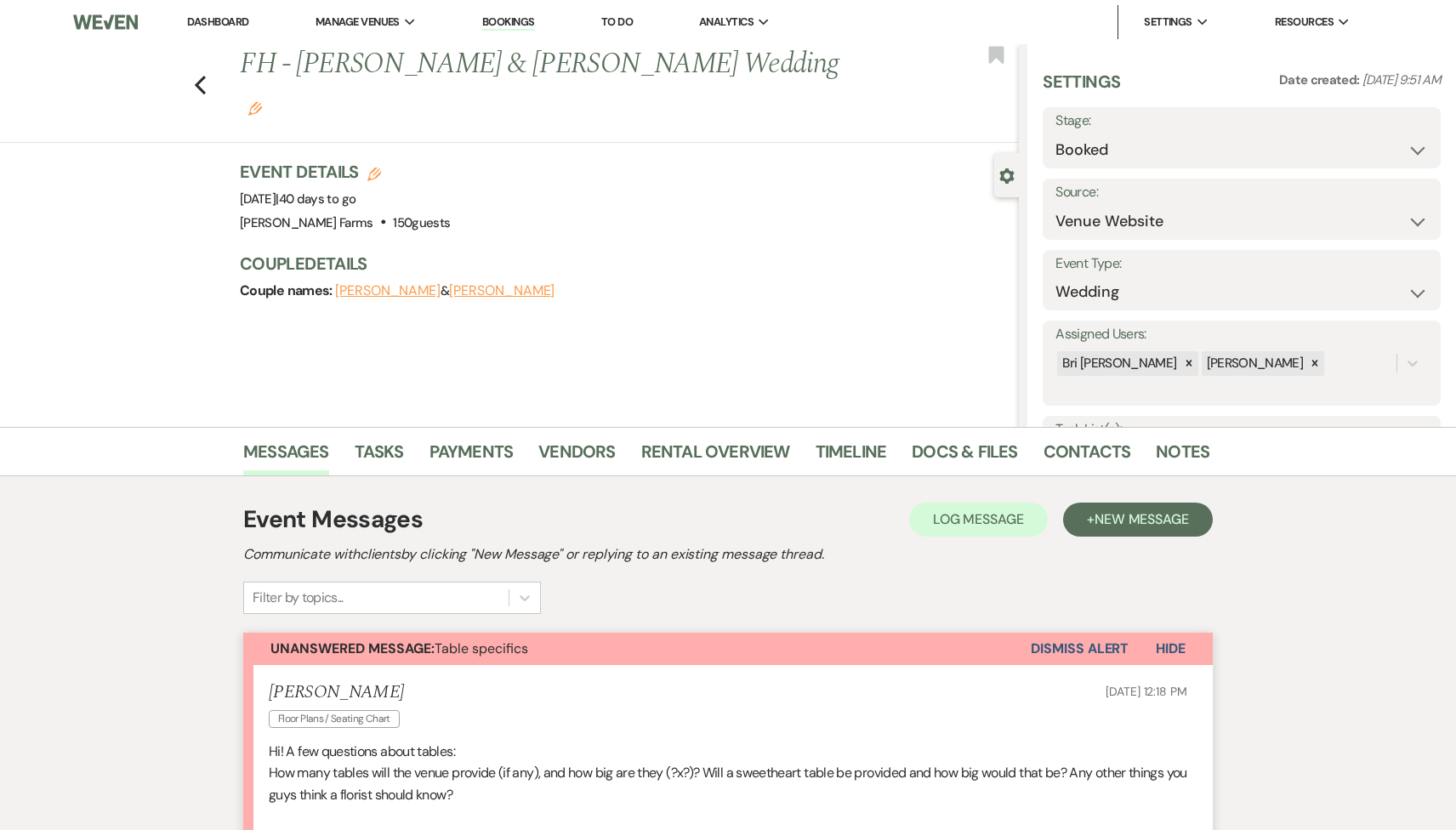
click at [1008, 177] on icon "Gear" at bounding box center [1007, 176] width 15 height 15
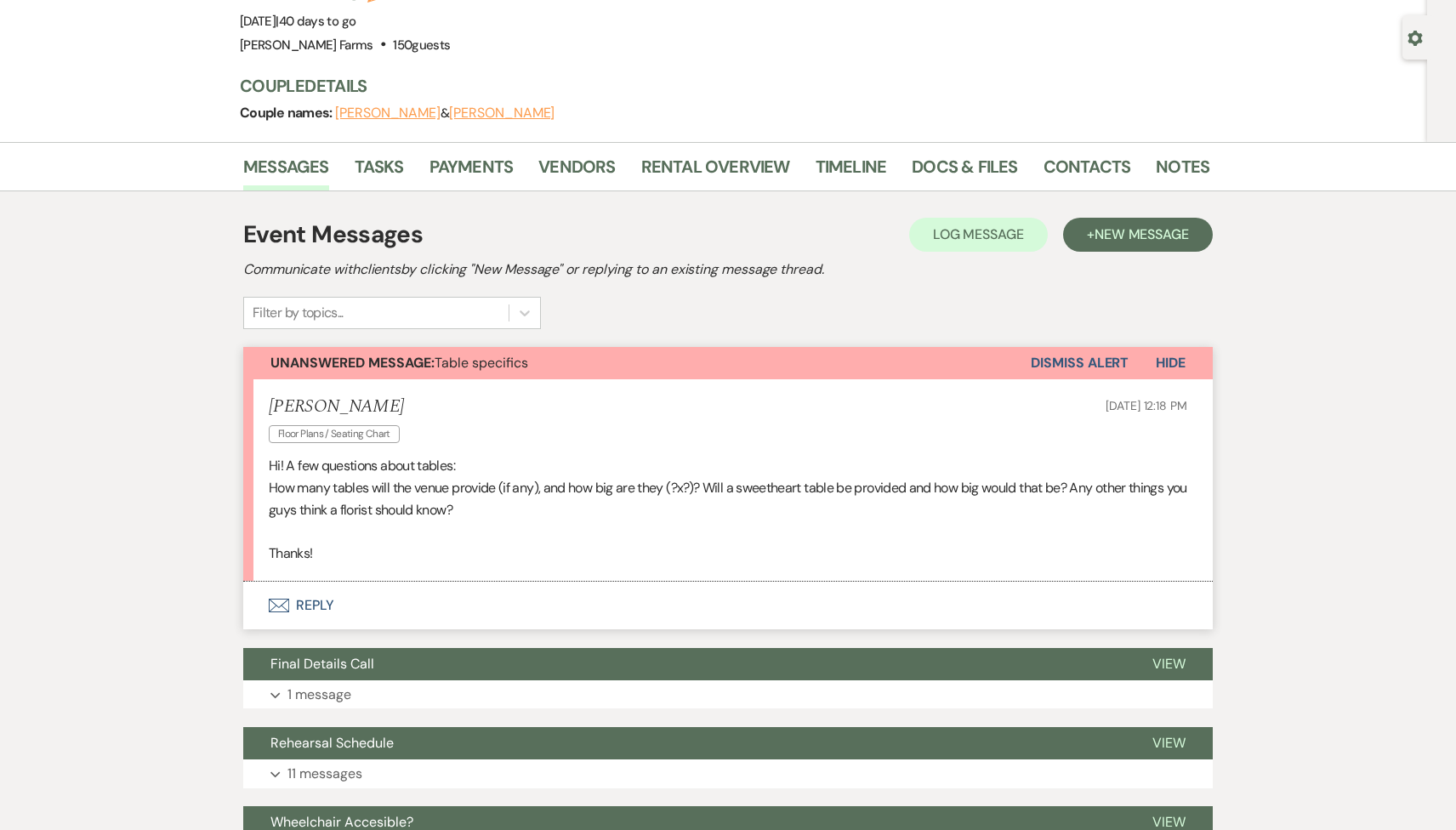
scroll to position [240, 0]
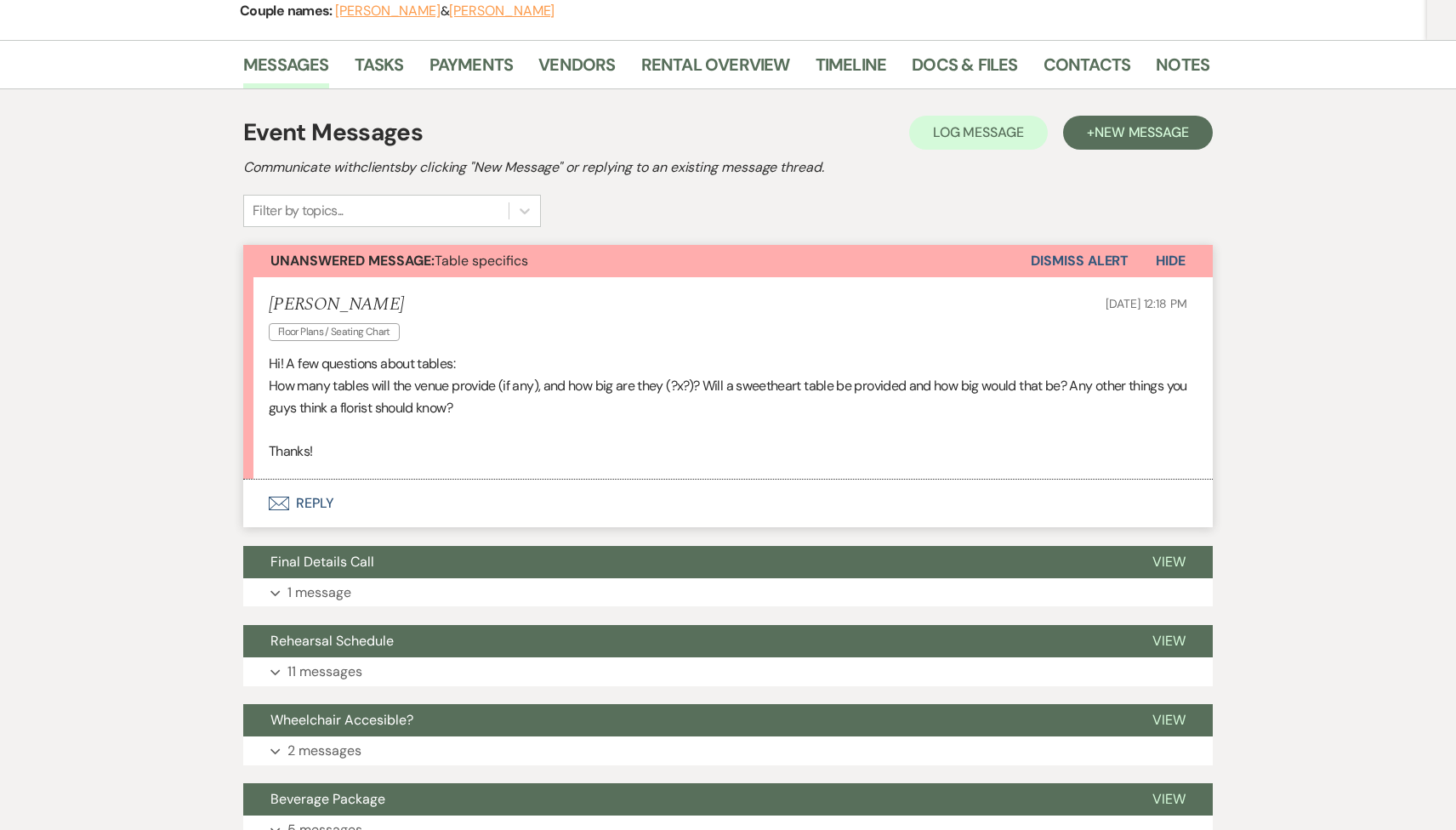
click at [452, 505] on button "Envelope Reply" at bounding box center [728, 502] width 970 height 47
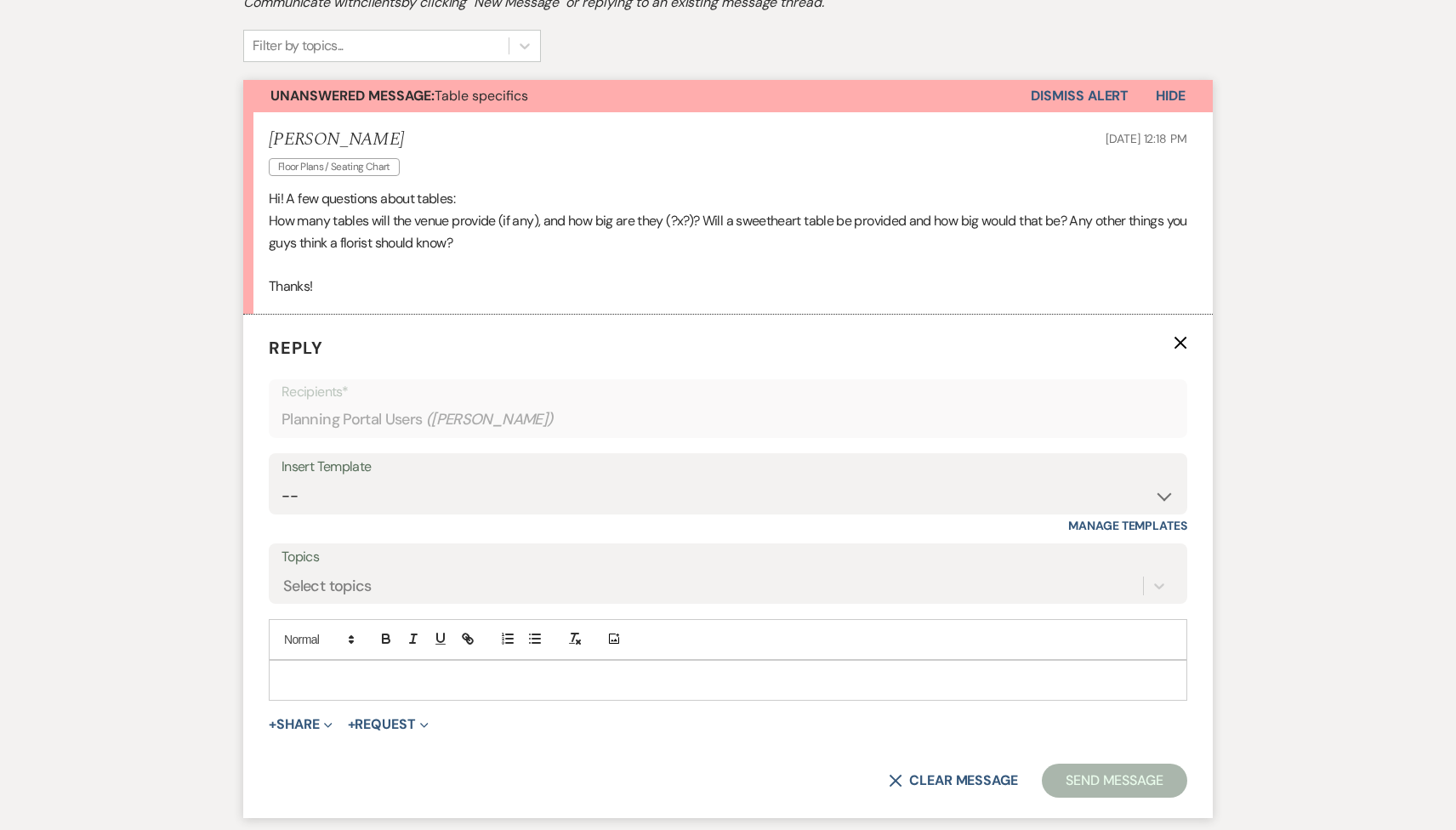
scroll to position [483, 0]
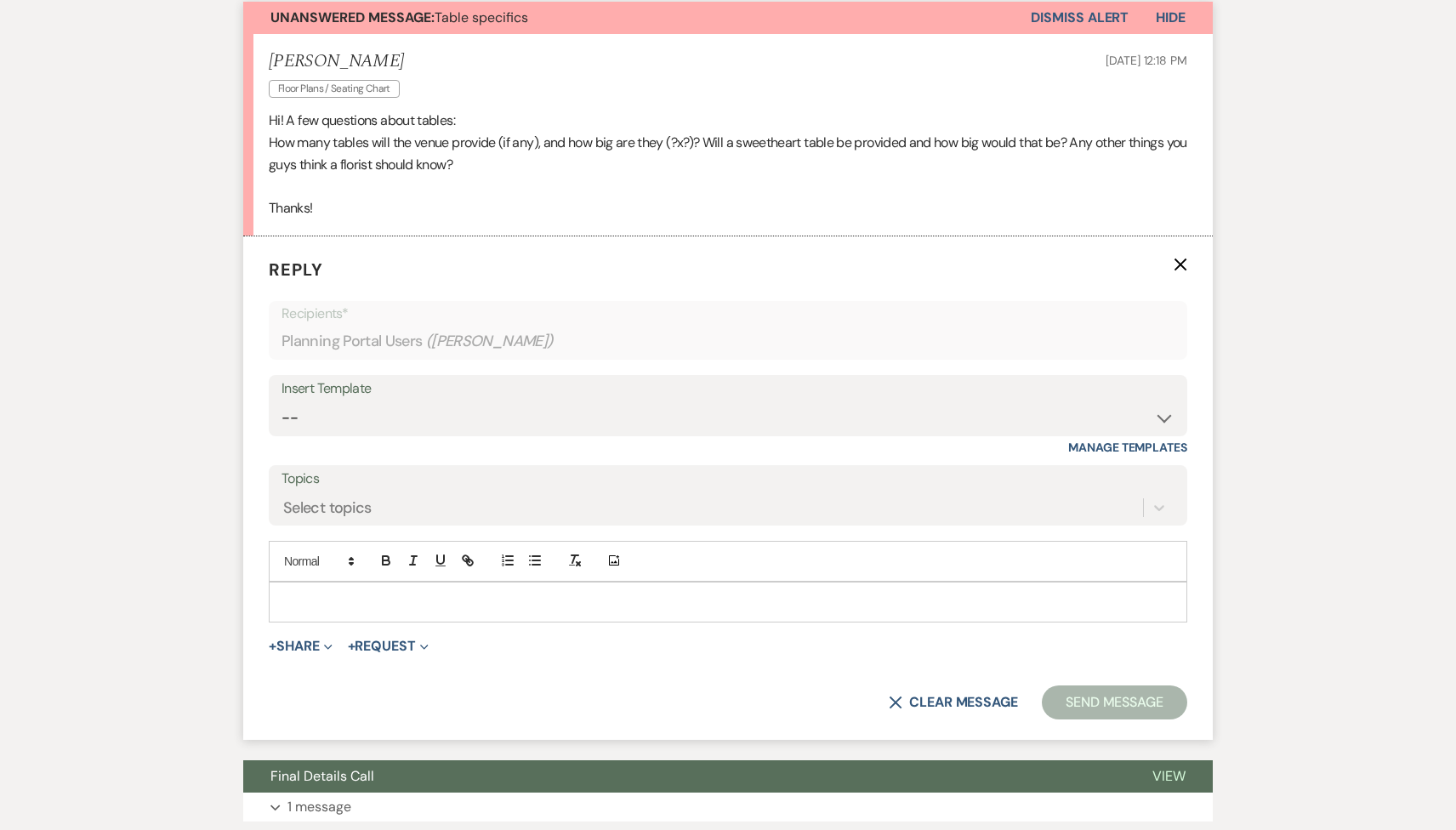
click at [383, 607] on p at bounding box center [728, 601] width 891 height 18
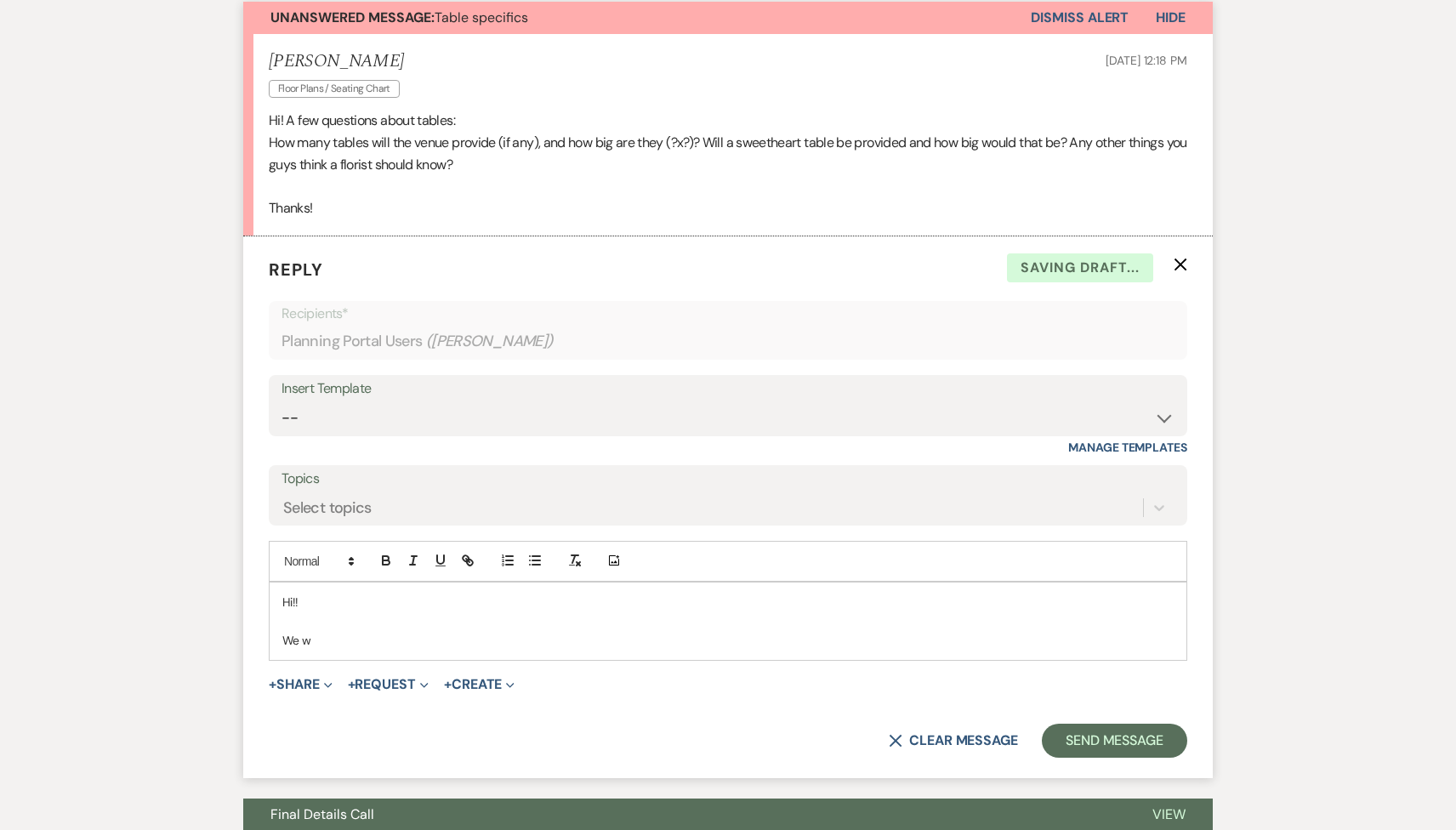
click at [1183, 268] on use "button" at bounding box center [1180, 264] width 13 height 13
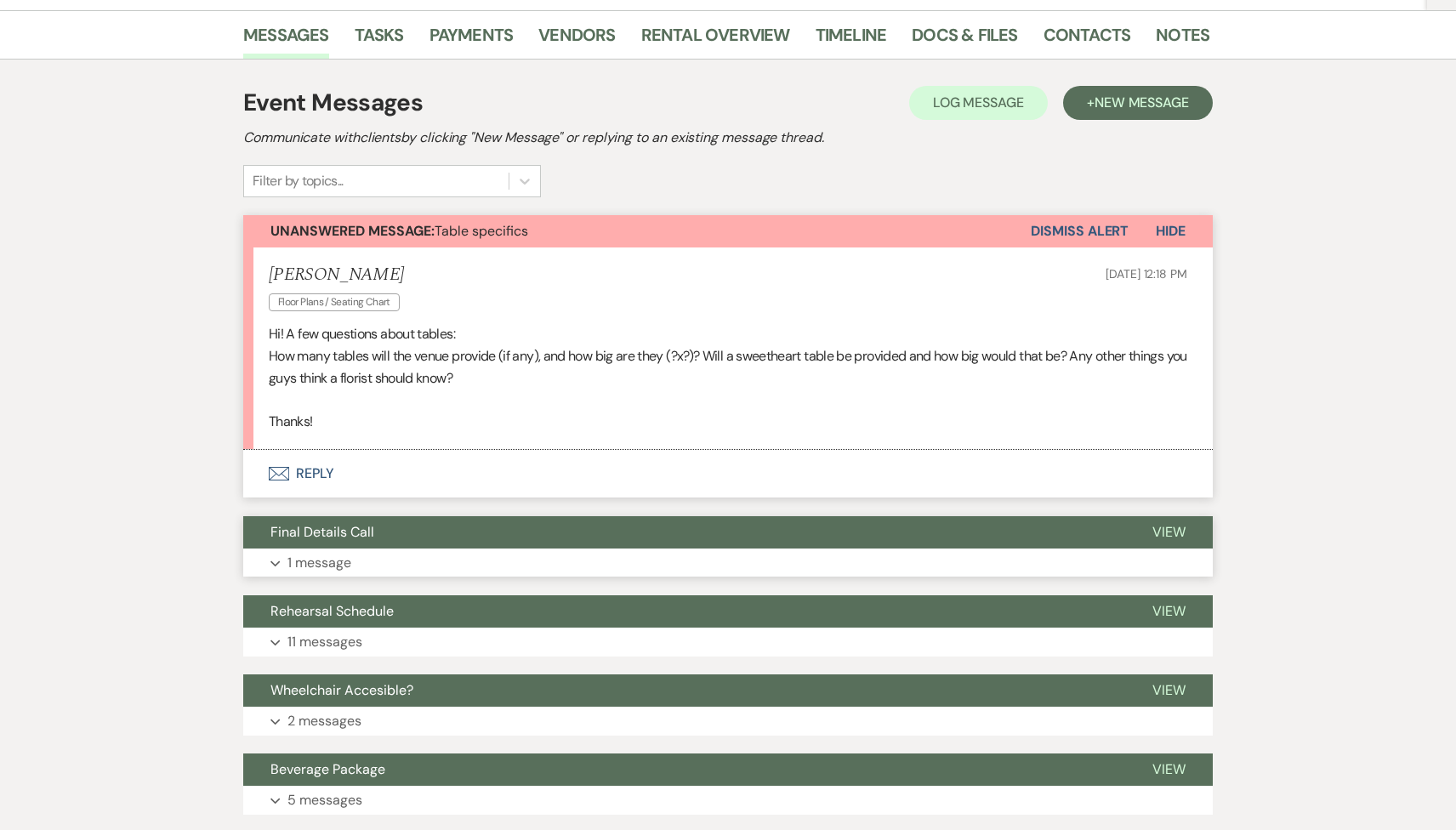
scroll to position [0, 0]
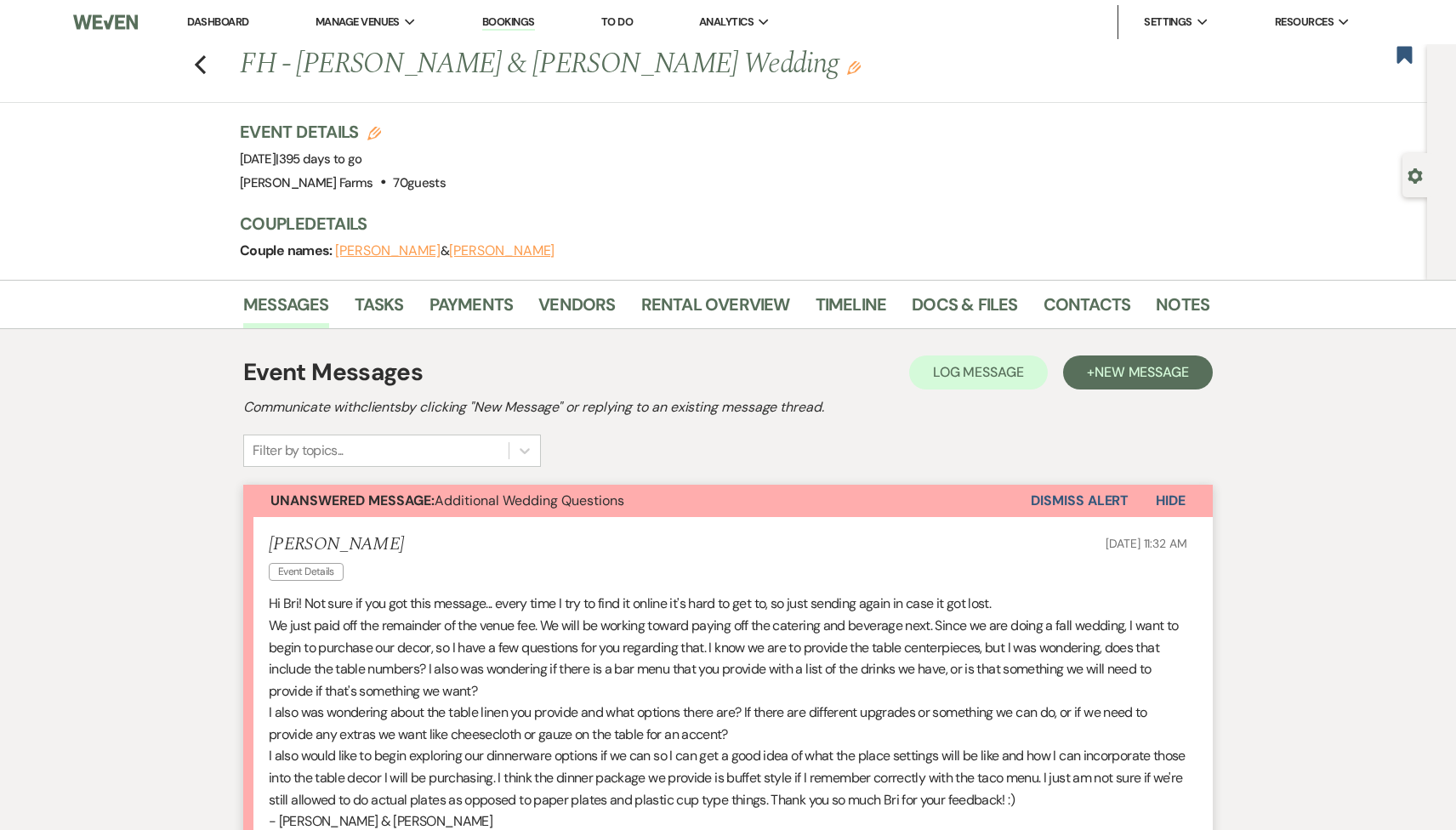
click at [222, 25] on link "Dashboard" at bounding box center [218, 21] width 61 height 14
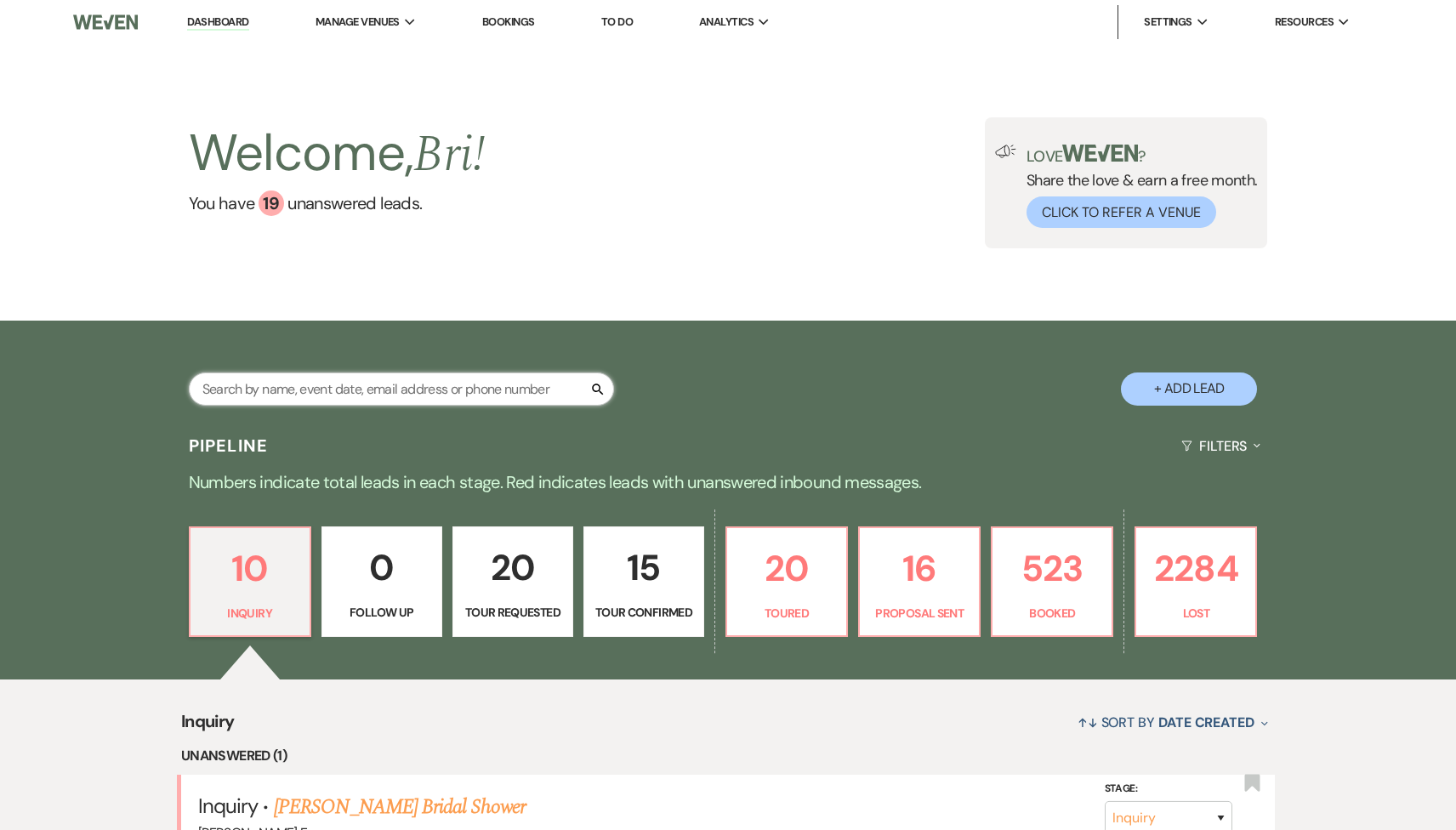
click at [284, 395] on input "text" at bounding box center [401, 388] width 425 height 33
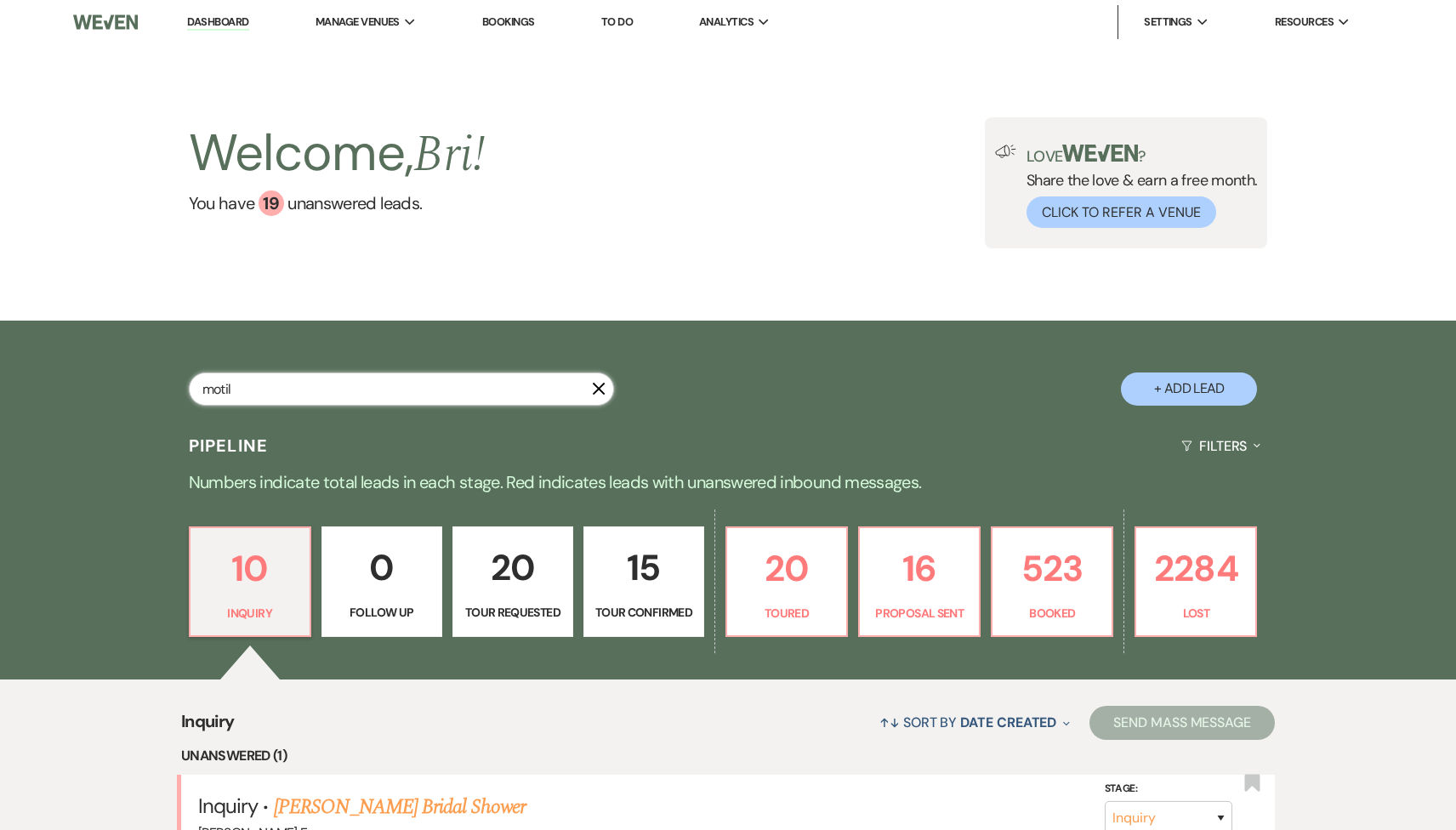
type input "motil"
select select "8"
select select "11"
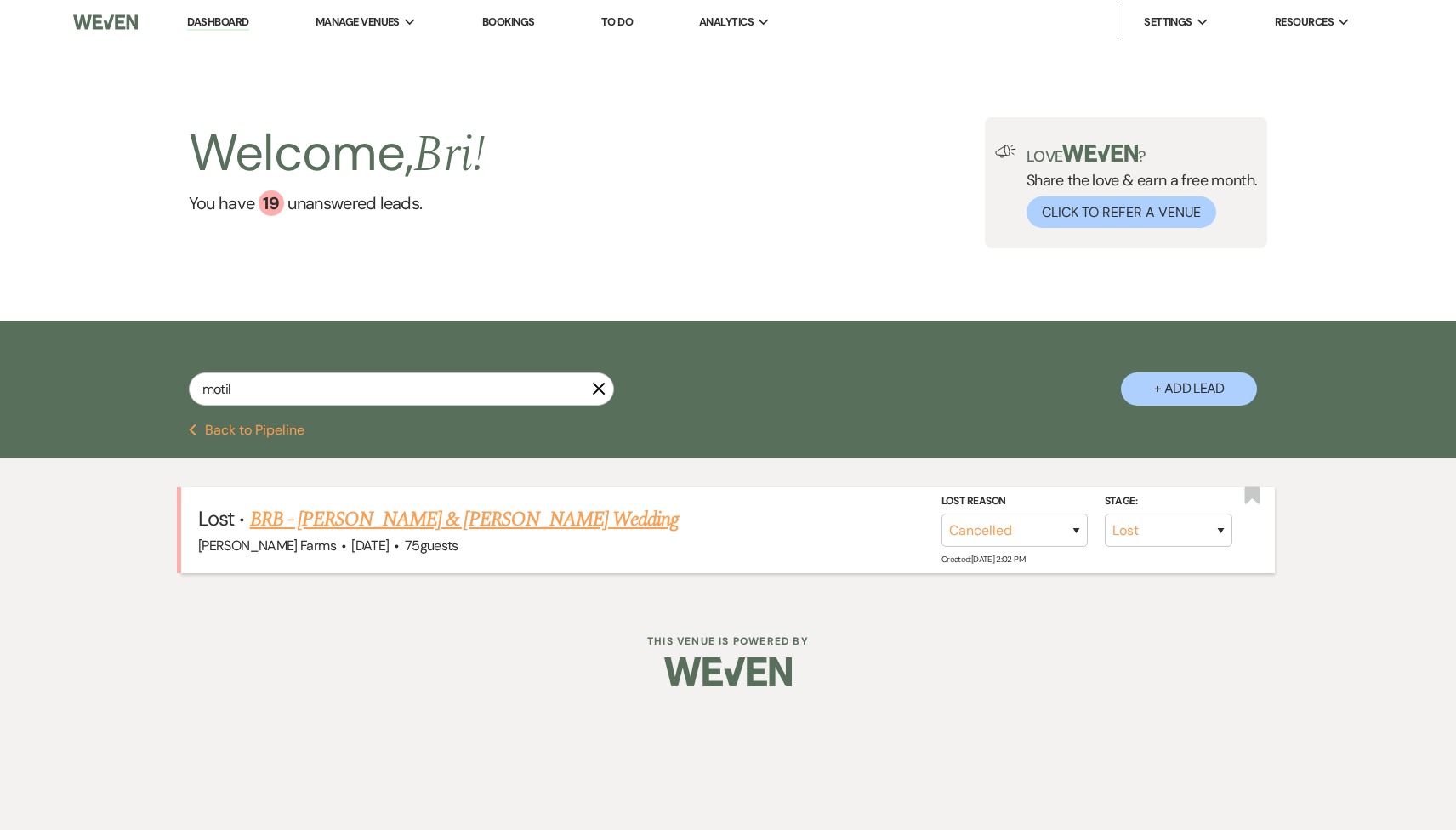
click at [480, 522] on link "BRB - Alec Miller & Samantha Motil's Wedding" at bounding box center [465, 520] width 429 height 31
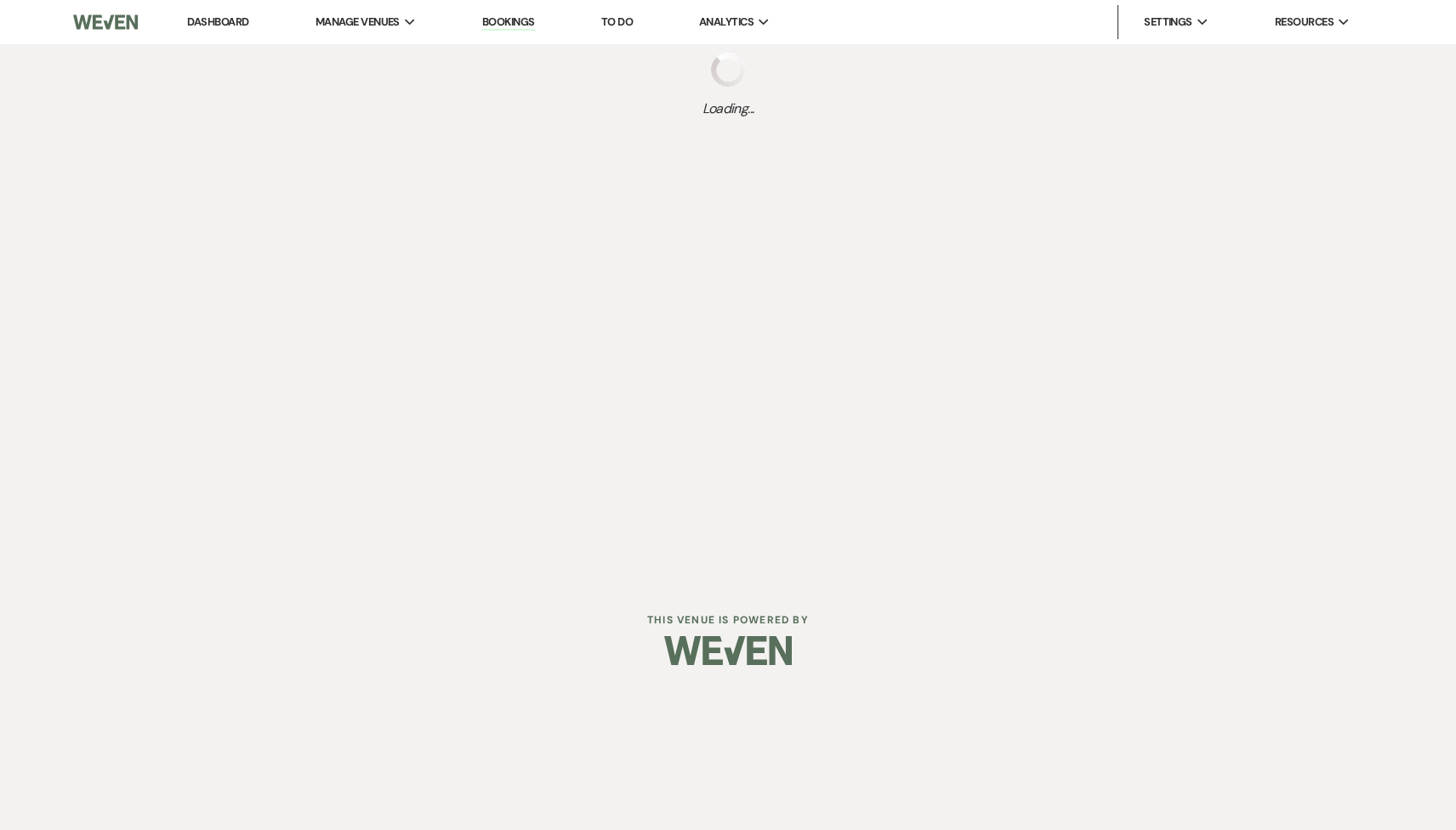
select select "8"
select select "11"
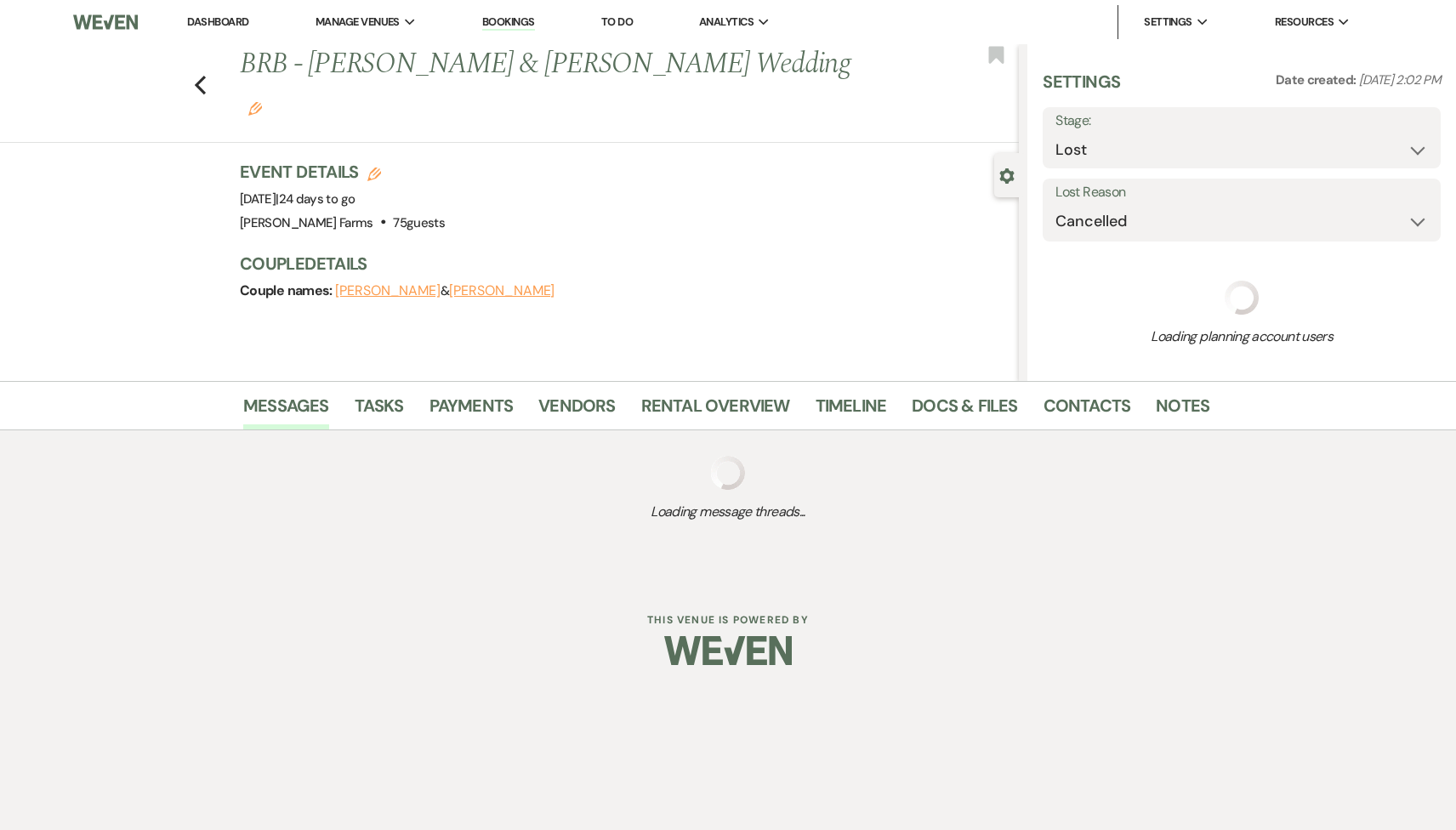
select select "5"
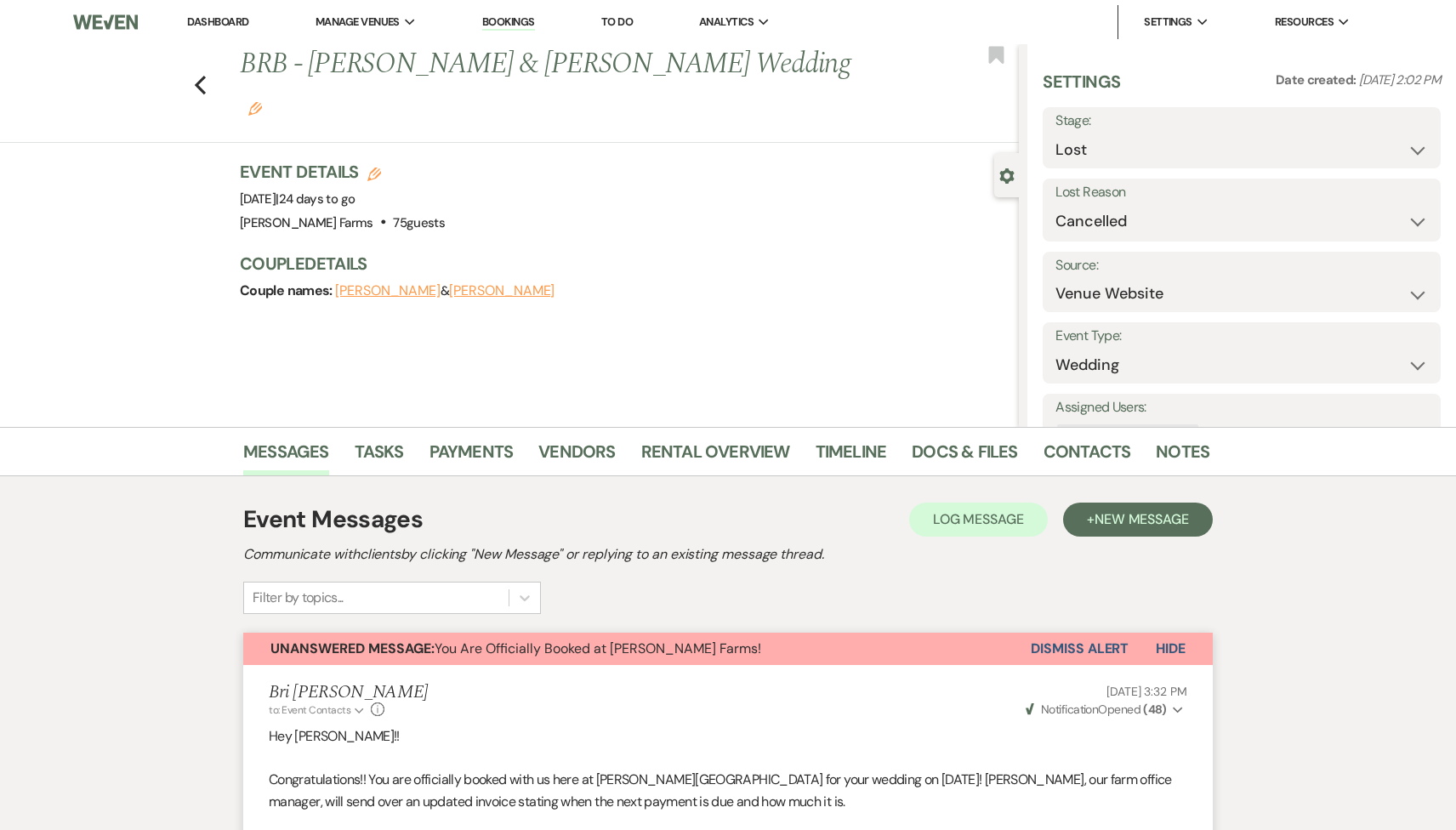
click at [214, 27] on link "Dashboard" at bounding box center [218, 21] width 61 height 14
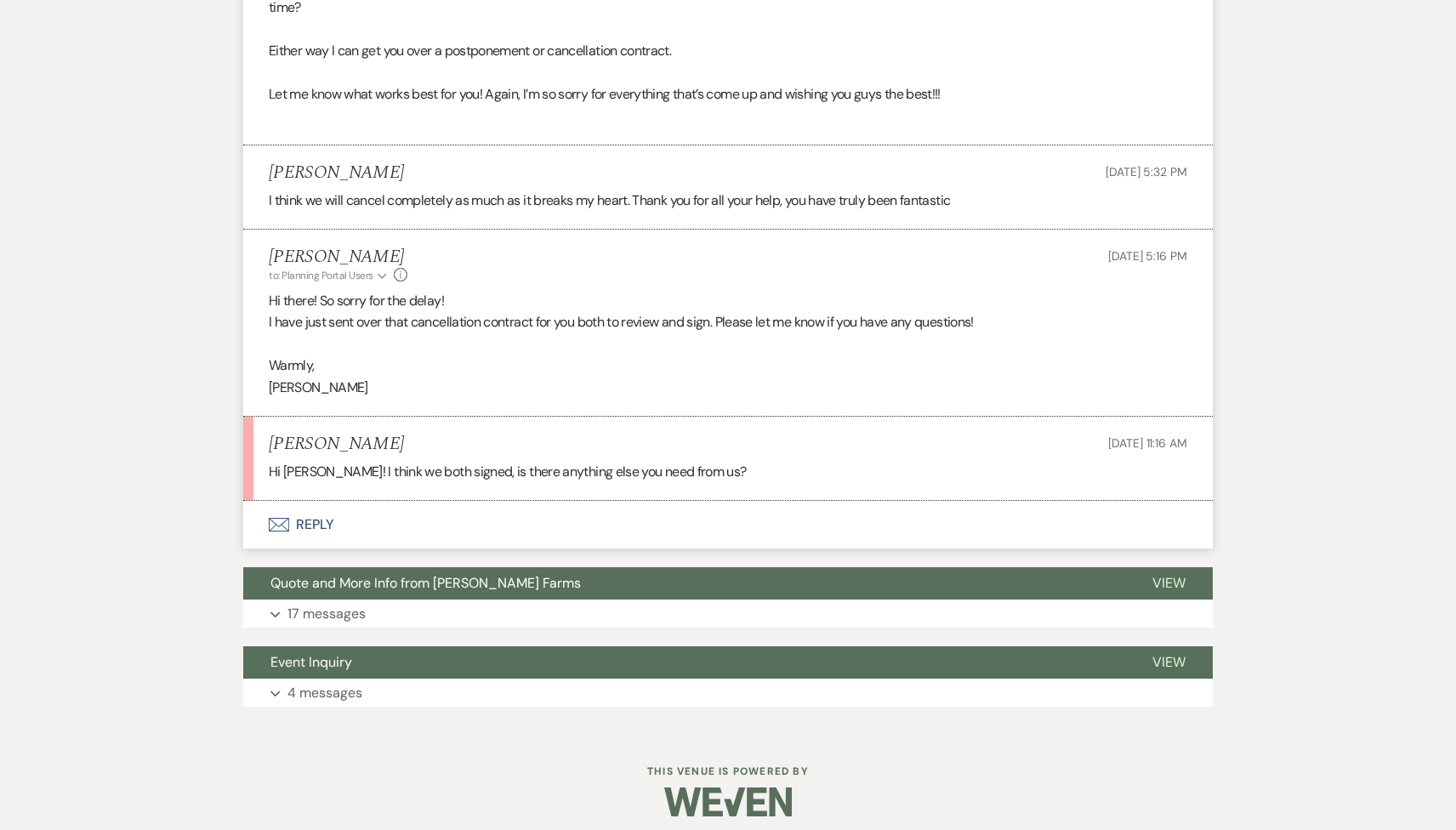
scroll to position [1723, 0]
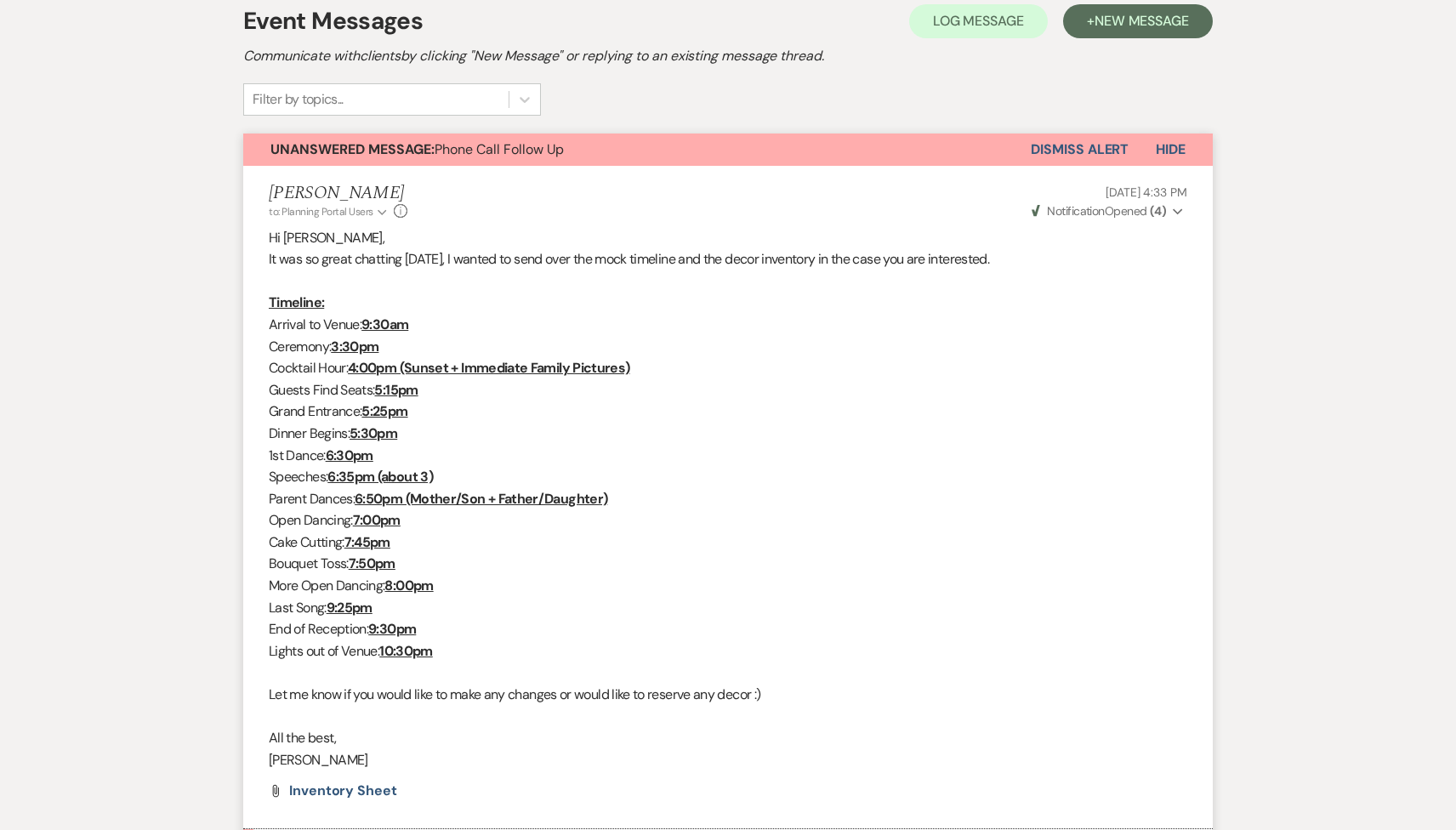
scroll to position [336, 0]
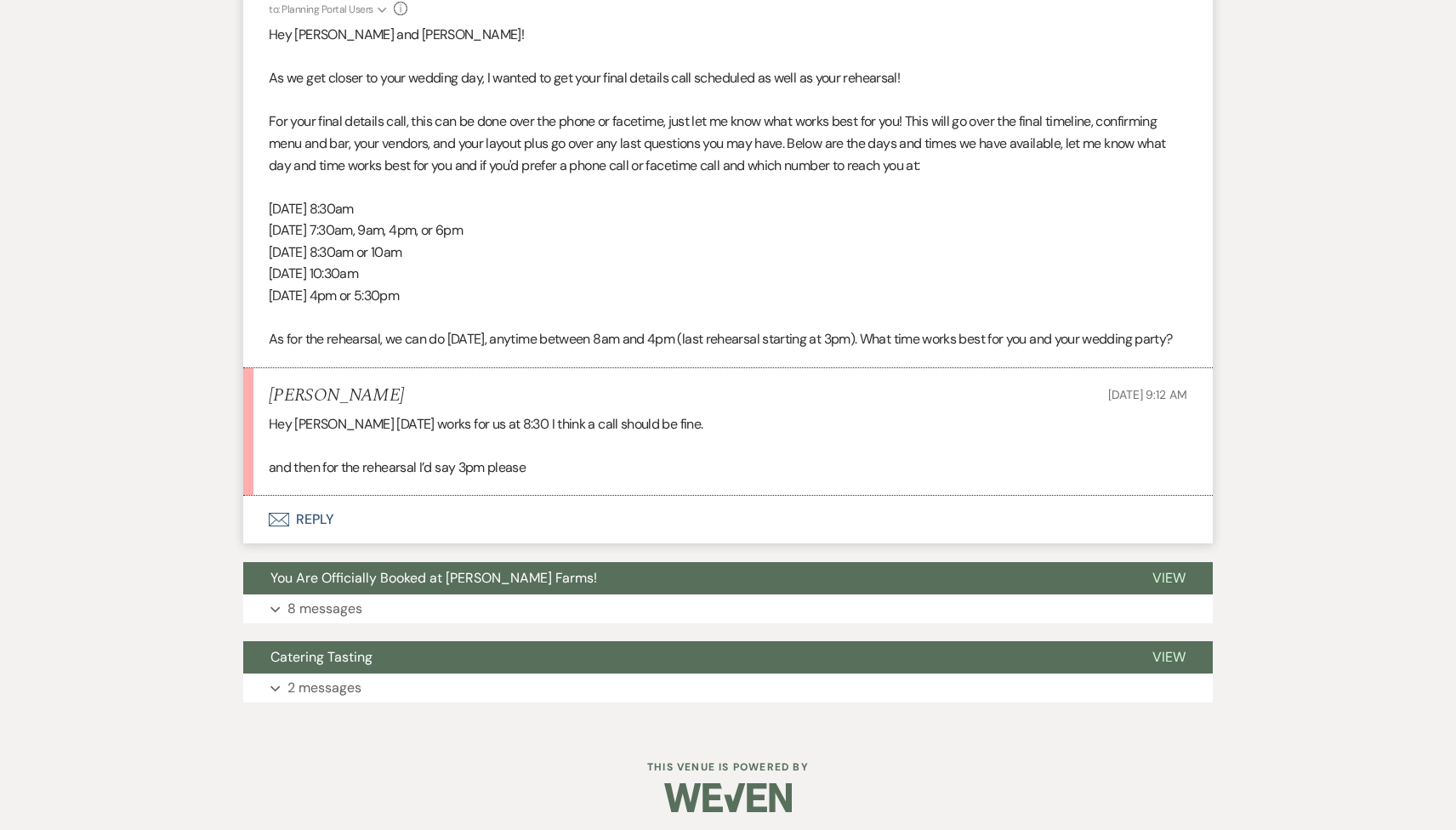
scroll to position [570, 0]
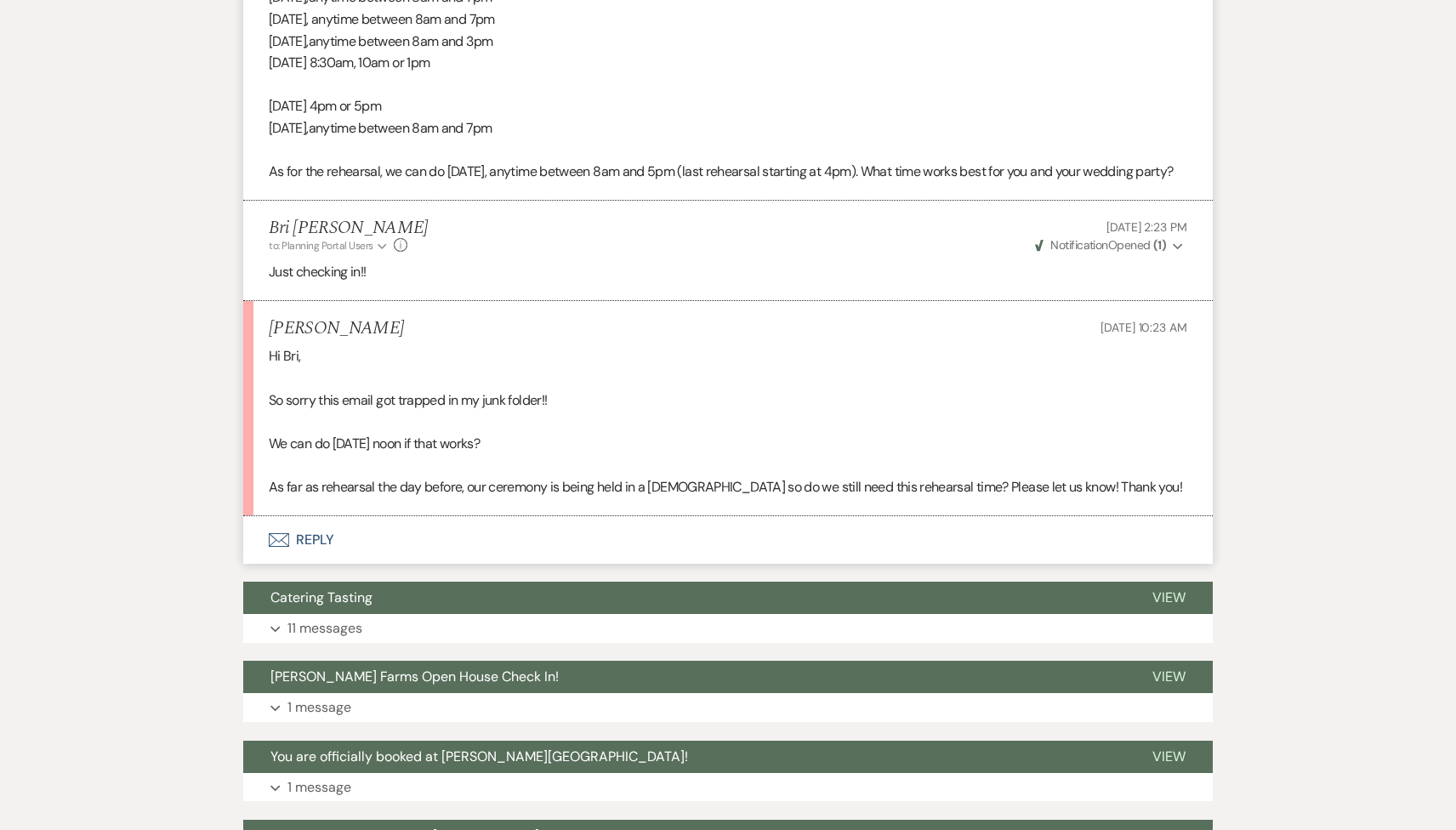
scroll to position [767, 0]
